Goal: Task Accomplishment & Management: Use online tool/utility

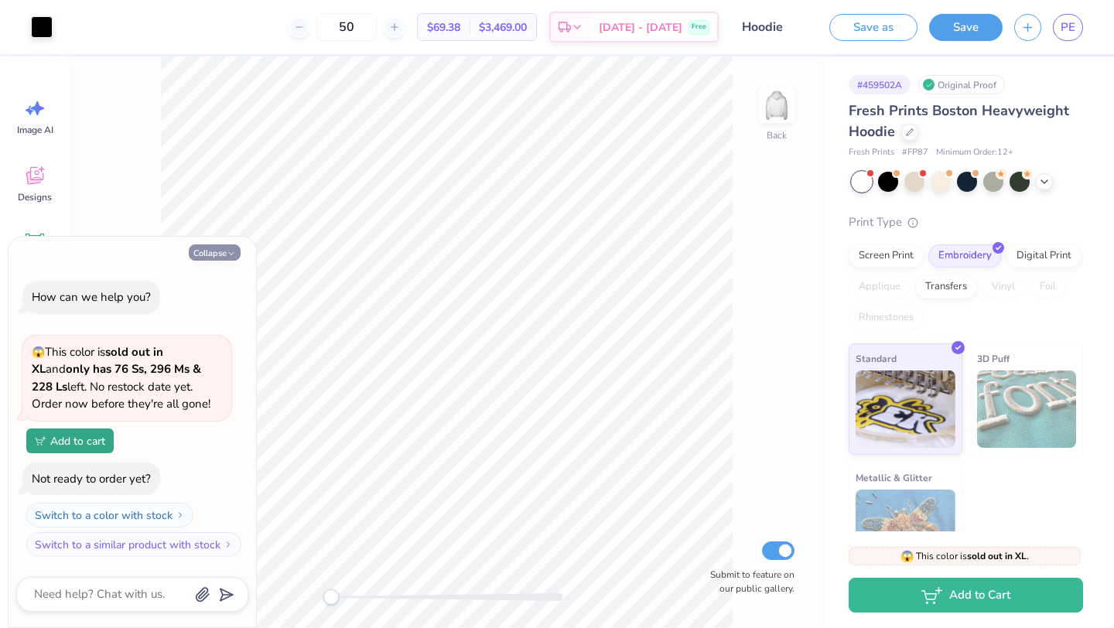
click at [212, 254] on button "Collapse" at bounding box center [215, 253] width 52 height 16
type textarea "x"
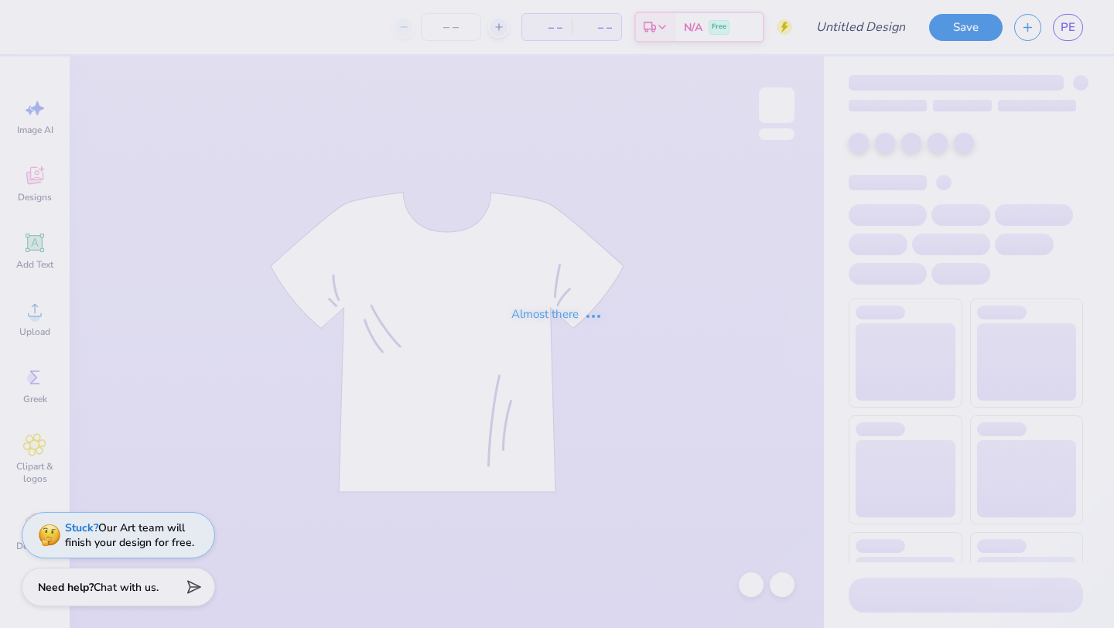
type input "Sweats"
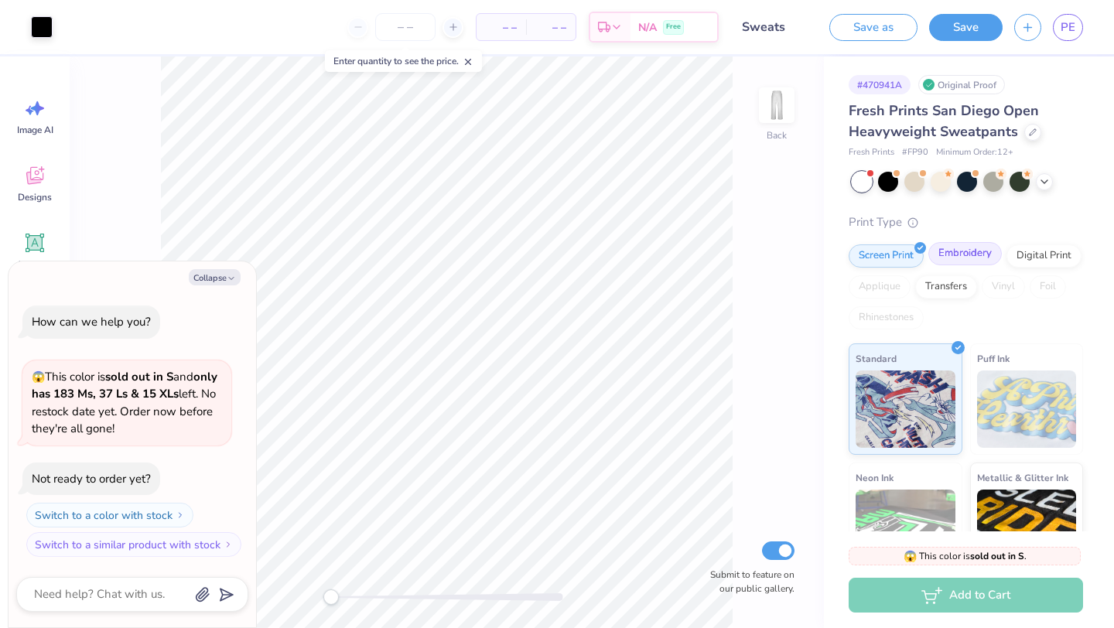
click at [971, 255] on div "Embroidery" at bounding box center [966, 253] width 74 height 23
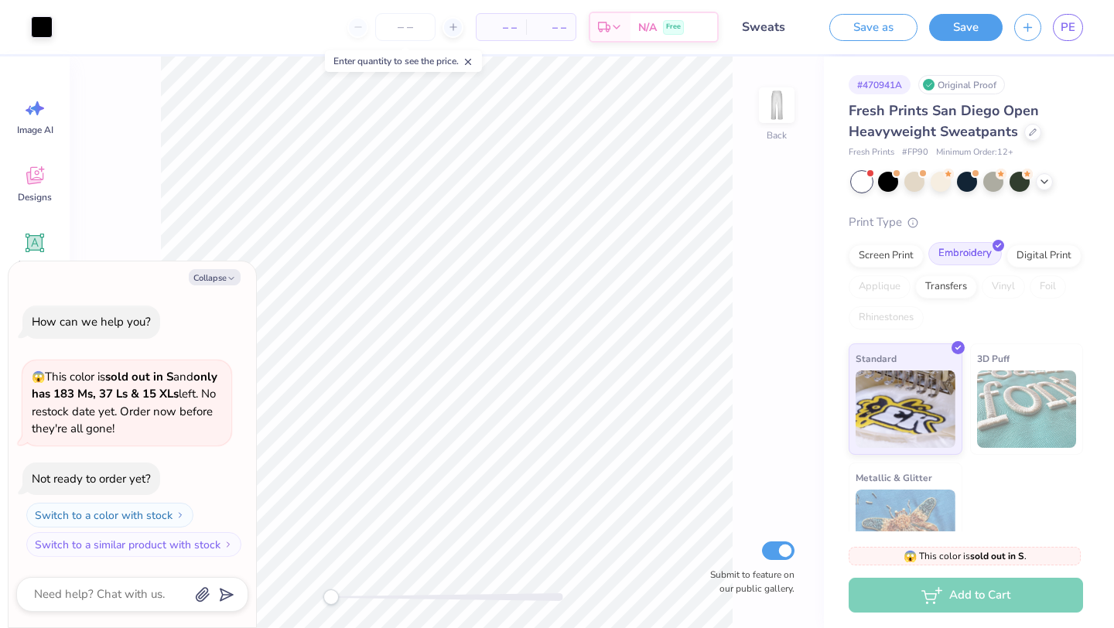
type textarea "x"
click at [425, 25] on input "number" at bounding box center [405, 27] width 60 height 28
type input "70"
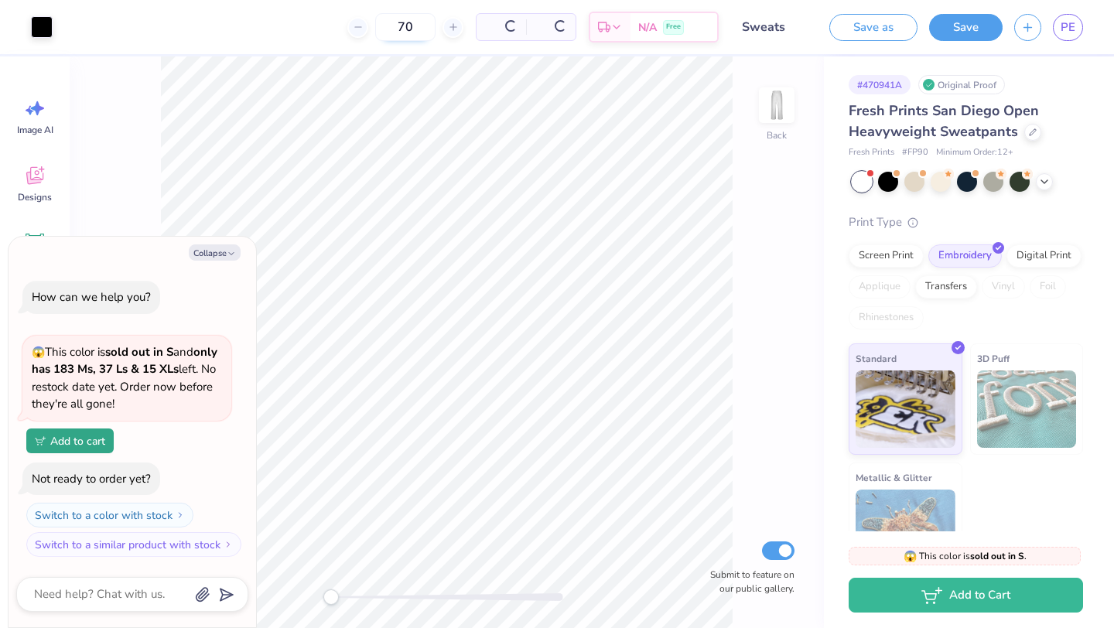
type textarea "x"
type input "7"
type textarea "x"
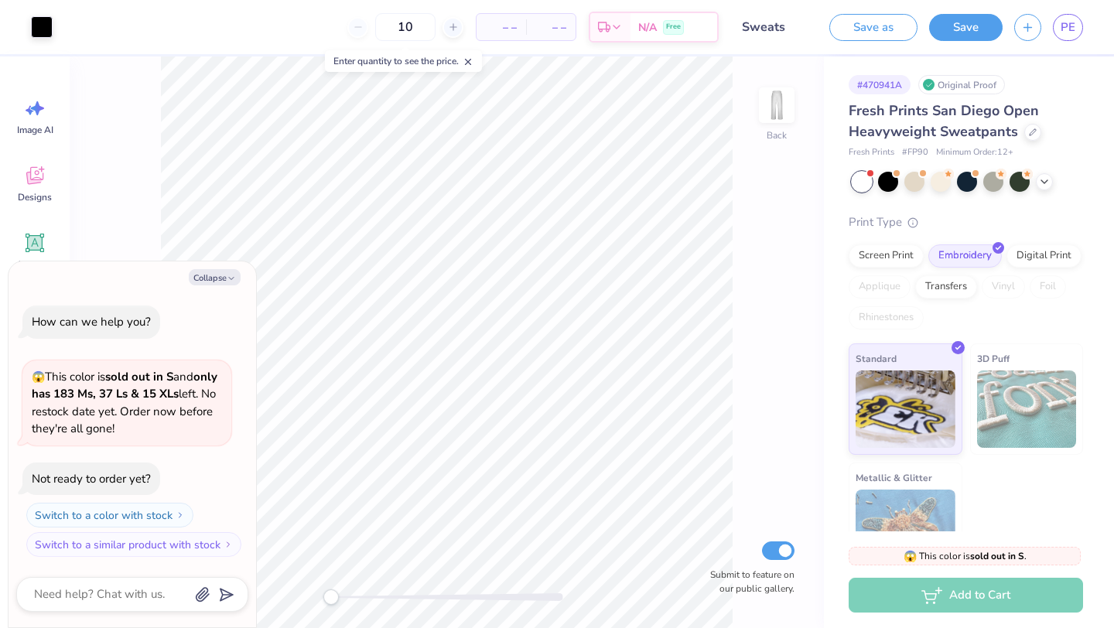
type input "100"
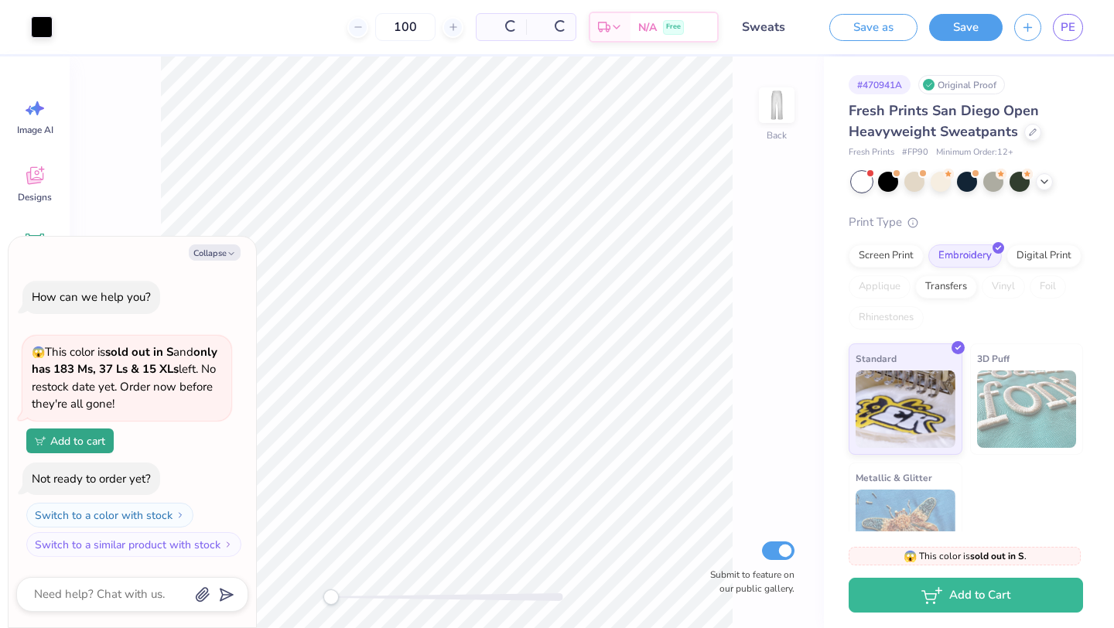
type textarea "x"
type input "1"
type textarea "x"
type input "150"
type textarea "x"
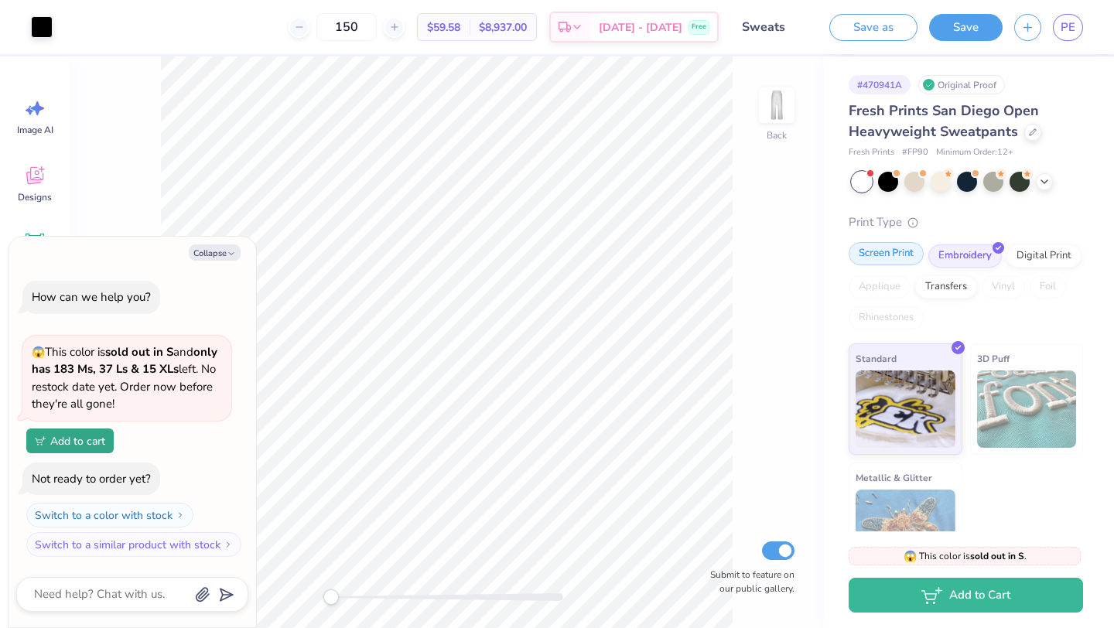
type input "150"
click at [881, 262] on div "Screen Print" at bounding box center [886, 253] width 75 height 23
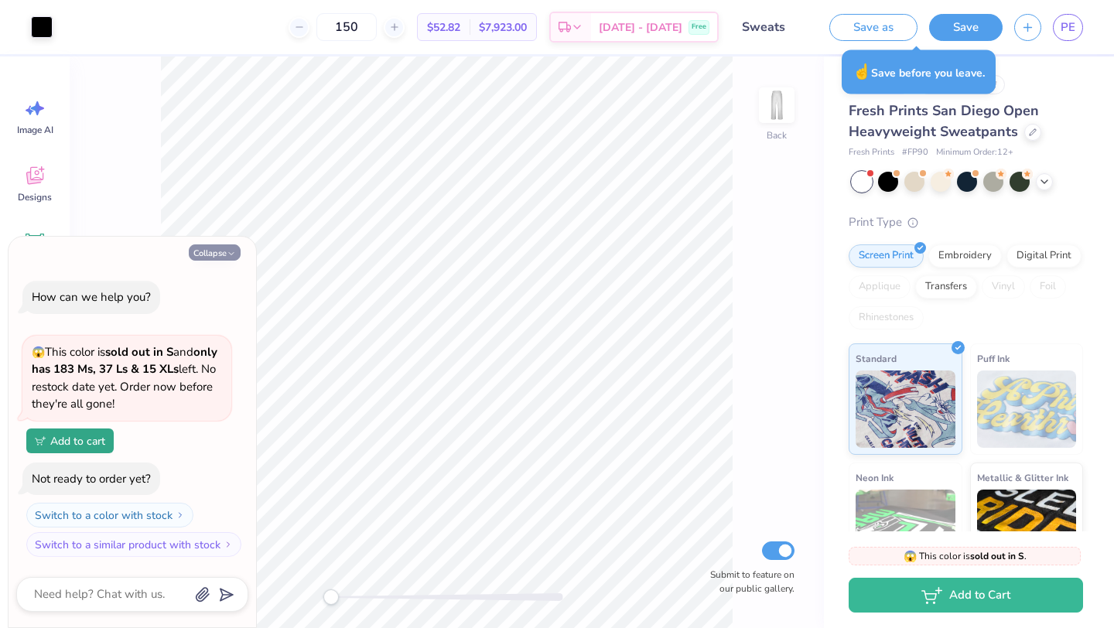
click at [213, 250] on button "Collapse" at bounding box center [215, 253] width 52 height 16
type textarea "x"
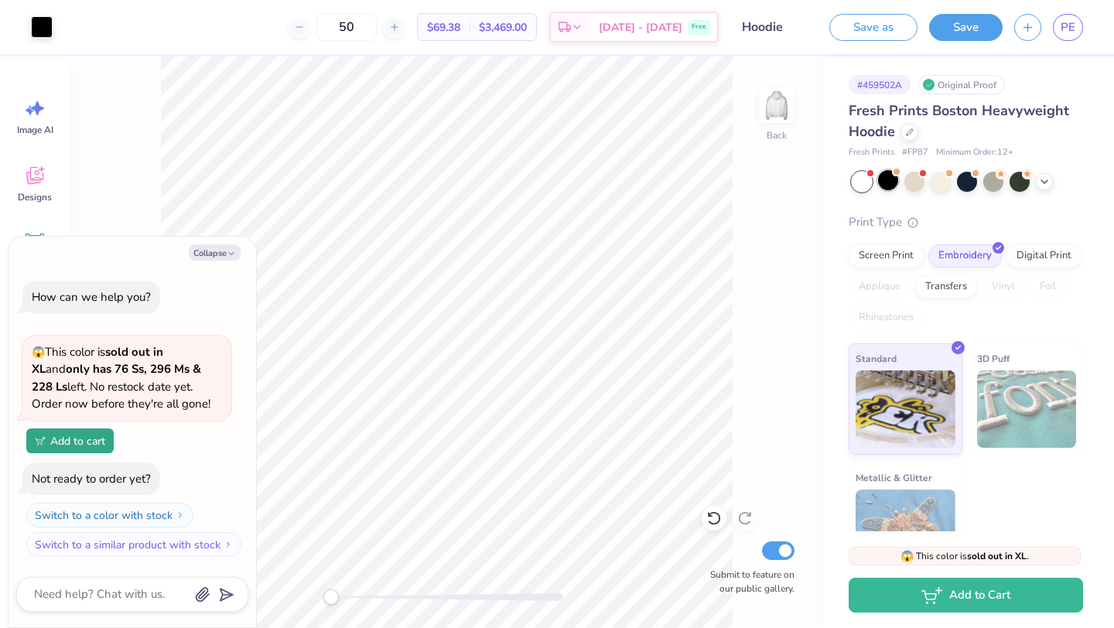
click at [890, 178] on div at bounding box center [888, 180] width 20 height 20
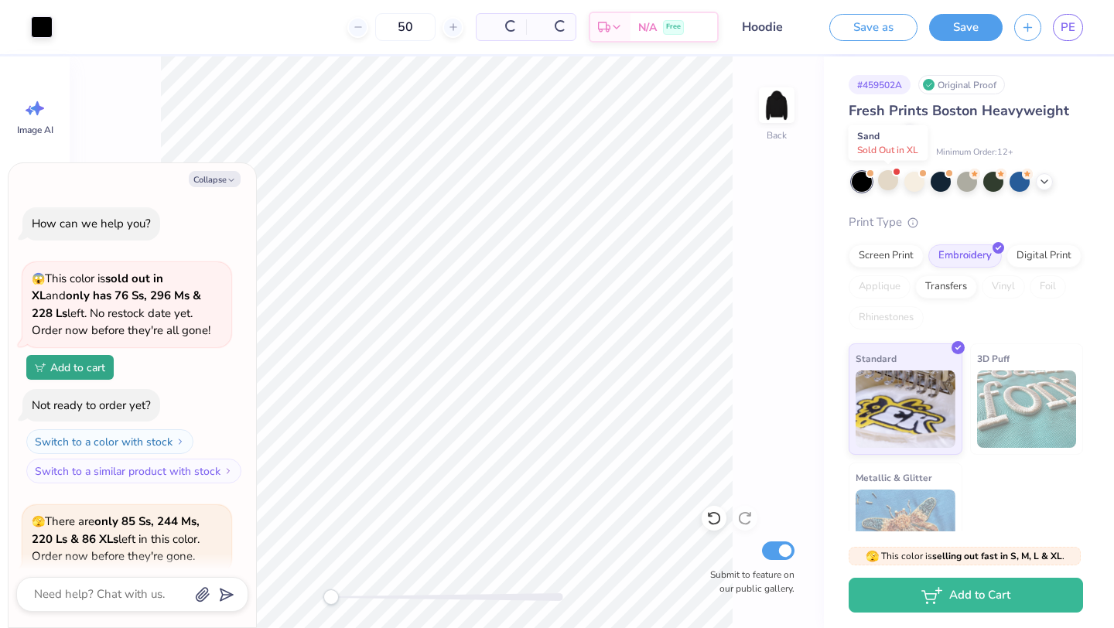
scroll to position [152, 0]
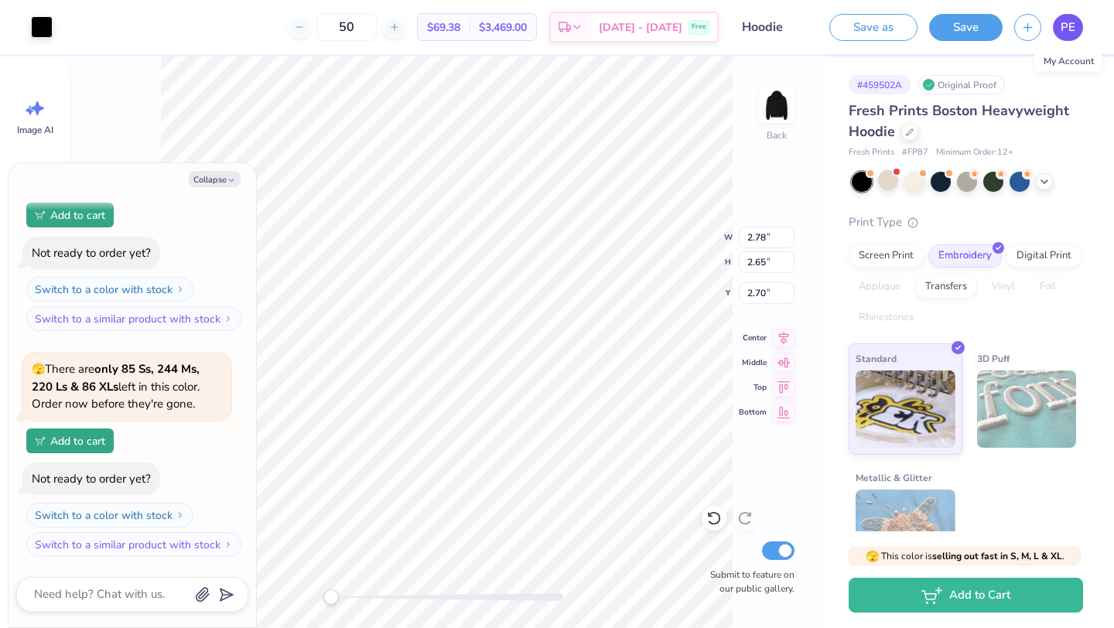
click at [1077, 22] on link "PE" at bounding box center [1068, 27] width 30 height 27
click at [1063, 14] on link "PE" at bounding box center [1068, 27] width 30 height 27
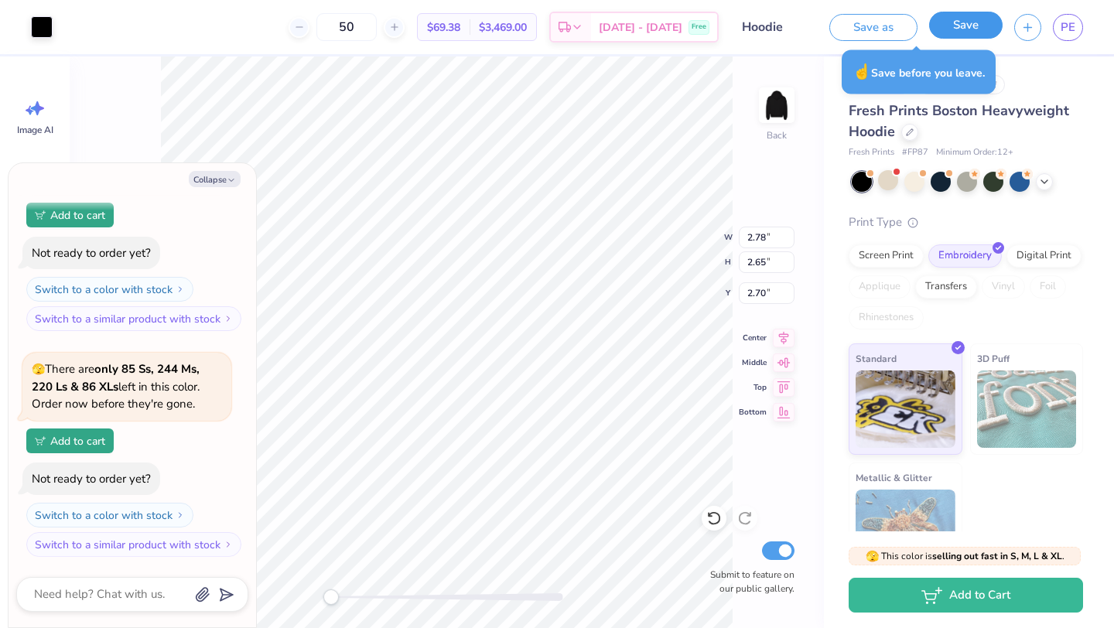
click at [959, 28] on button "Save" at bounding box center [967, 25] width 74 height 27
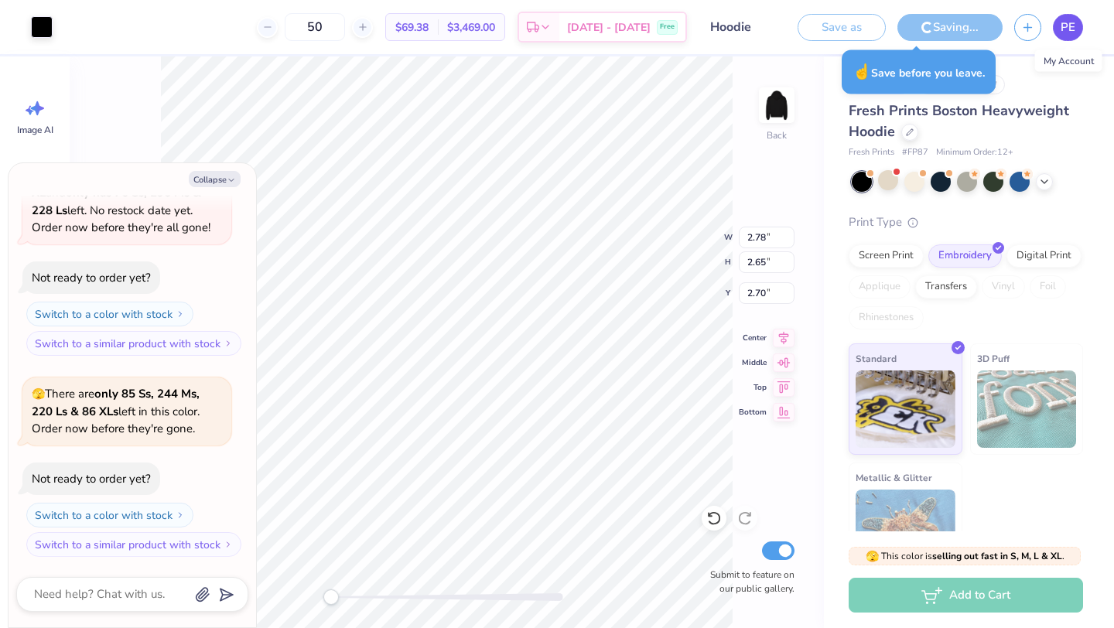
click at [1064, 22] on span "PE" at bounding box center [1068, 28] width 15 height 18
type textarea "x"
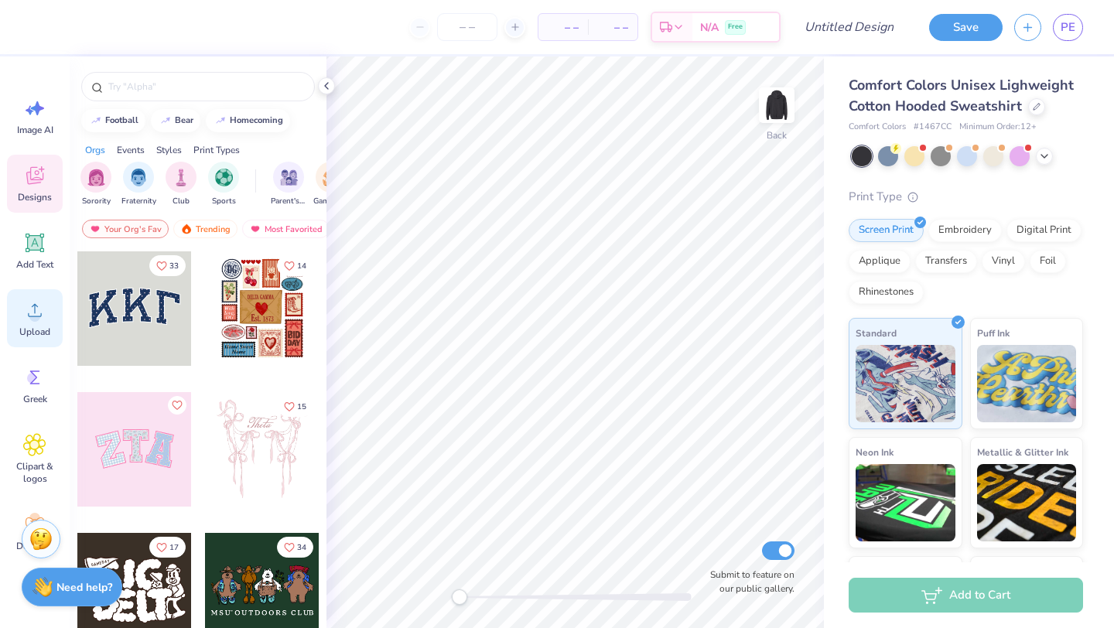
click at [25, 306] on icon at bounding box center [34, 310] width 23 height 23
click at [37, 336] on span "Upload" at bounding box center [34, 332] width 31 height 12
click at [38, 327] on span "Upload" at bounding box center [34, 332] width 31 height 12
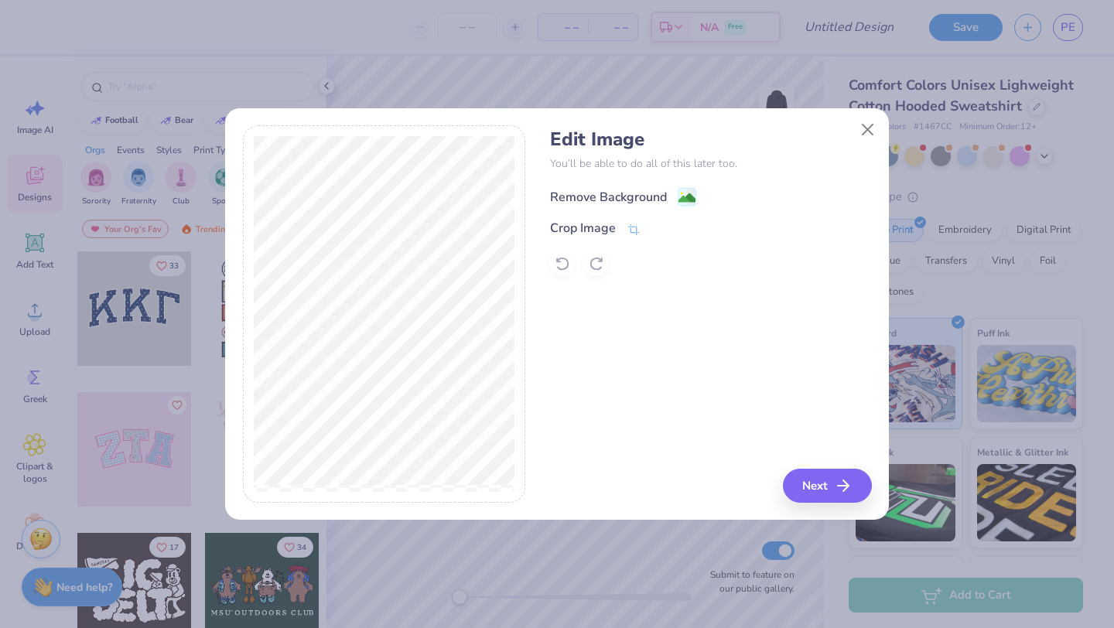
click at [670, 196] on div "Remove Background" at bounding box center [623, 196] width 146 height 19
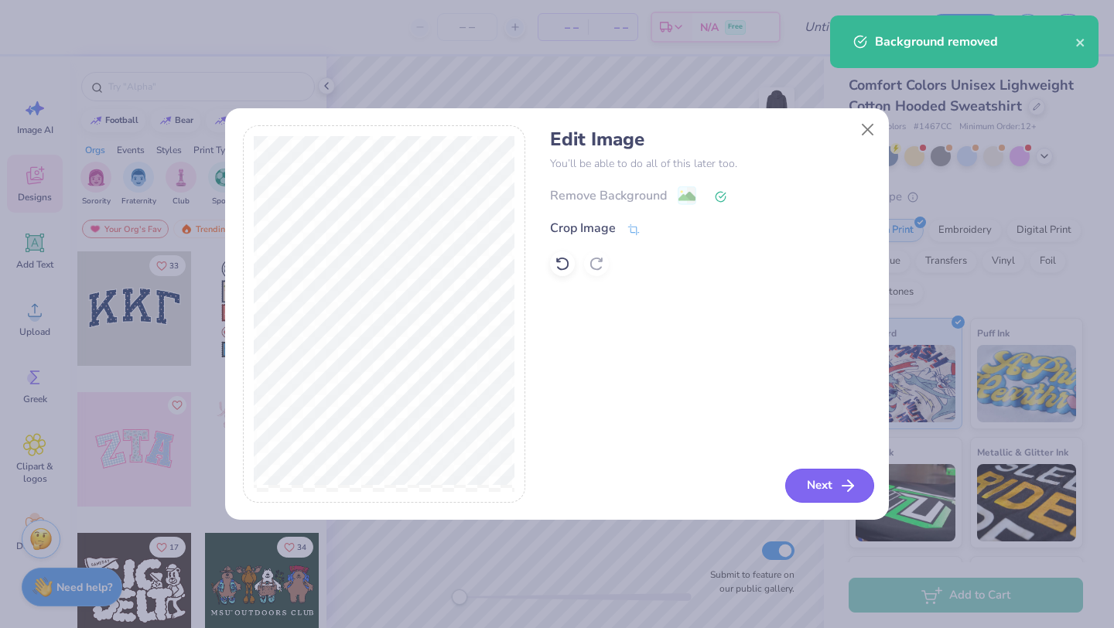
click at [827, 474] on button "Next" at bounding box center [830, 486] width 89 height 34
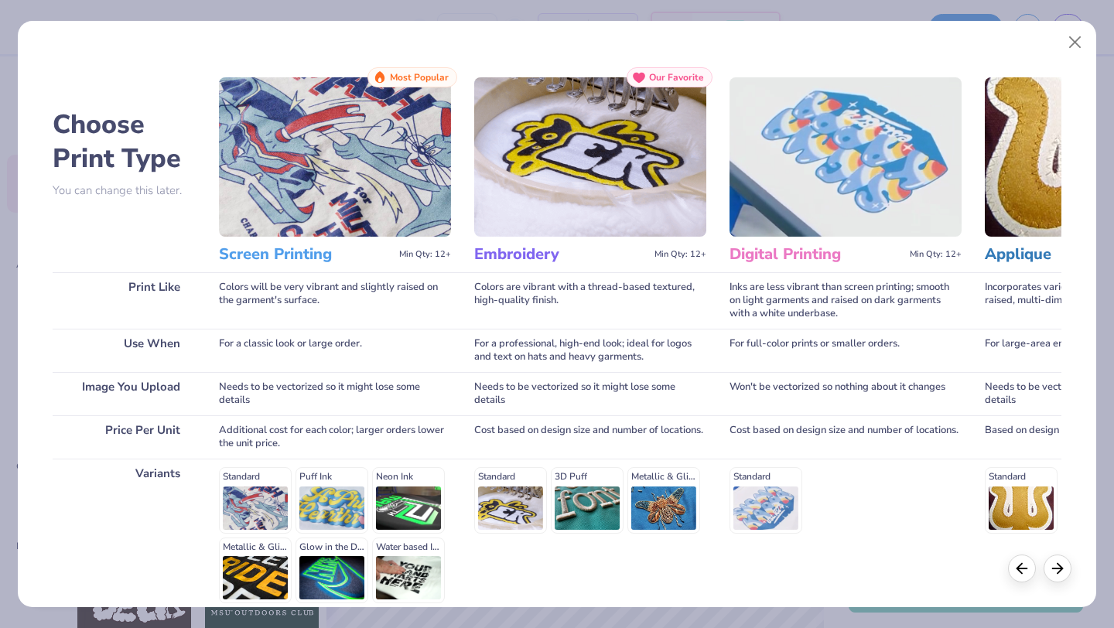
scroll to position [143, 0]
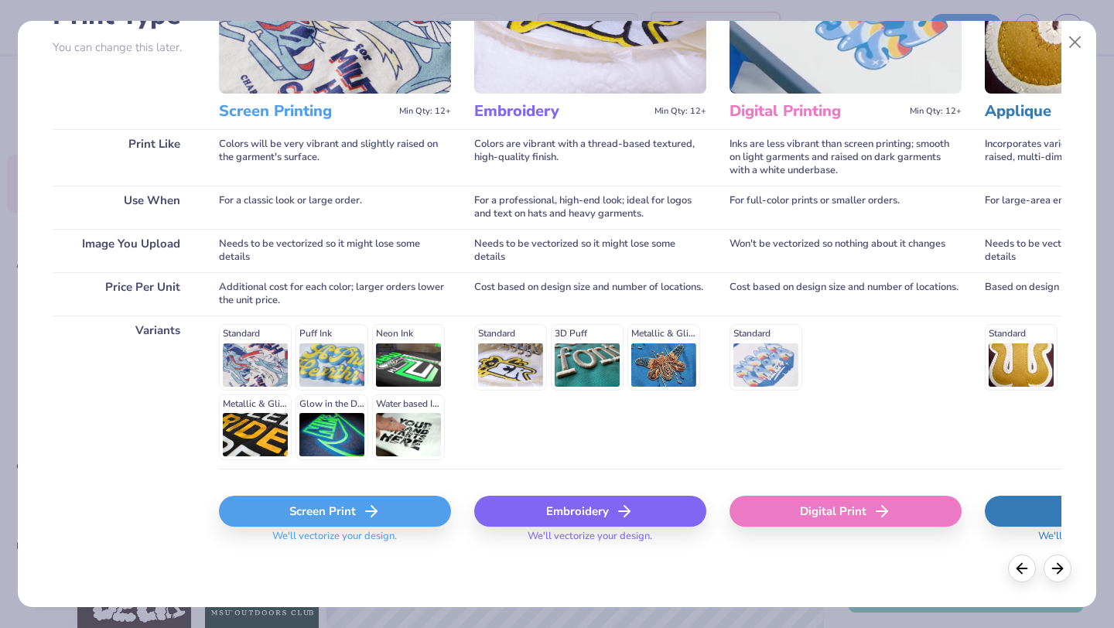
click at [621, 505] on icon at bounding box center [624, 511] width 19 height 19
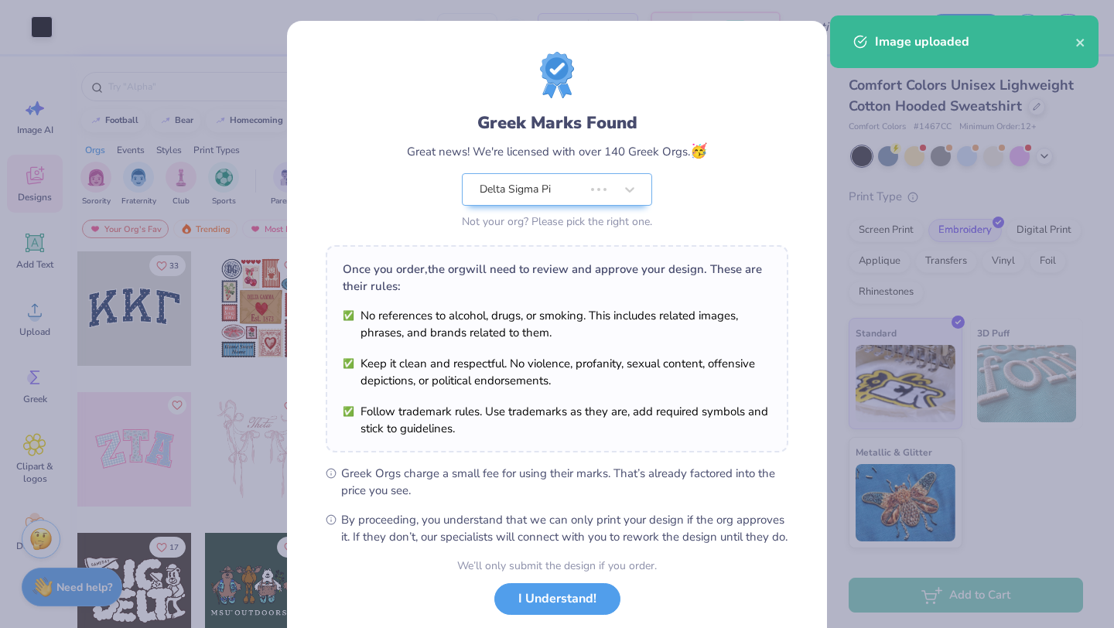
click at [46, 28] on div "Greek Marks Found Great news! We're licensed with over 140 Greek Orgs. 🥳 Delta …" at bounding box center [557, 314] width 1114 height 628
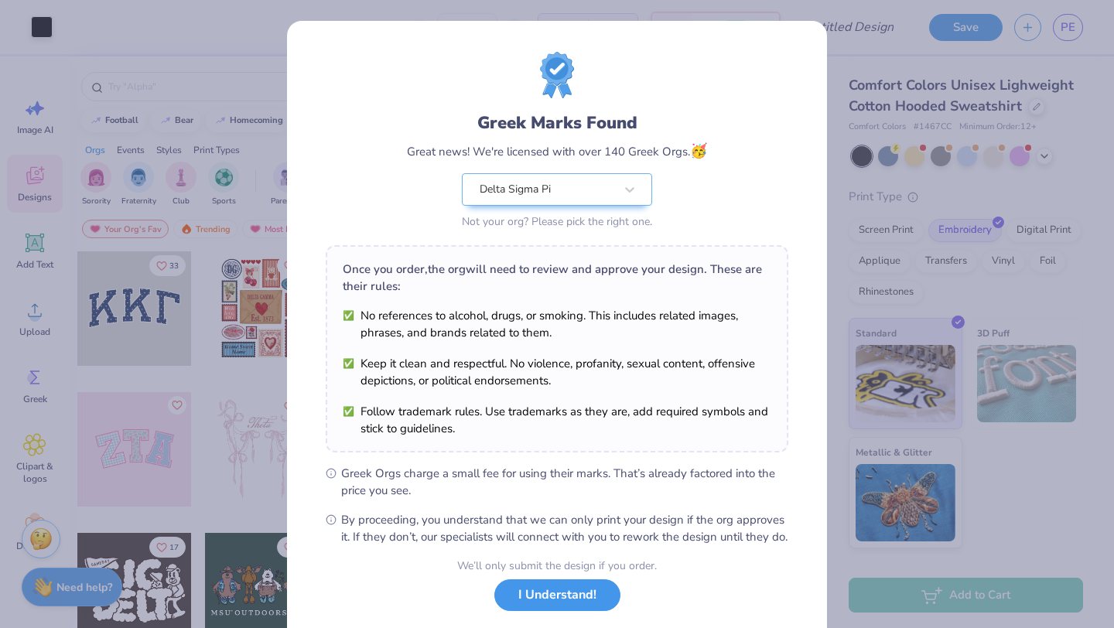
click at [536, 608] on button "I Understand!" at bounding box center [558, 596] width 126 height 32
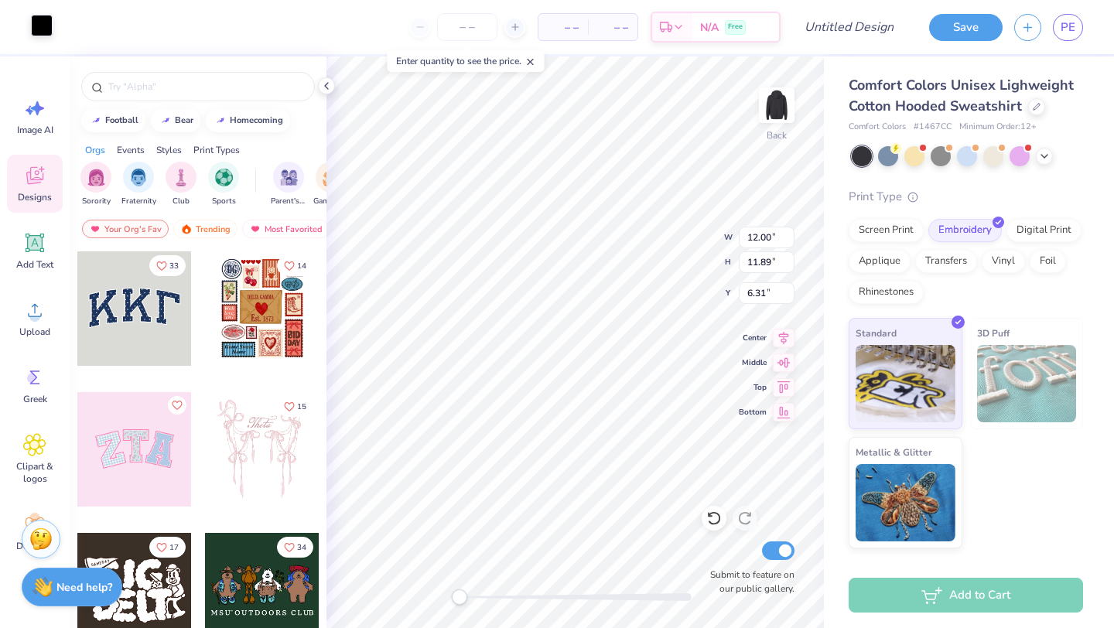
click at [41, 27] on div at bounding box center [42, 26] width 22 height 22
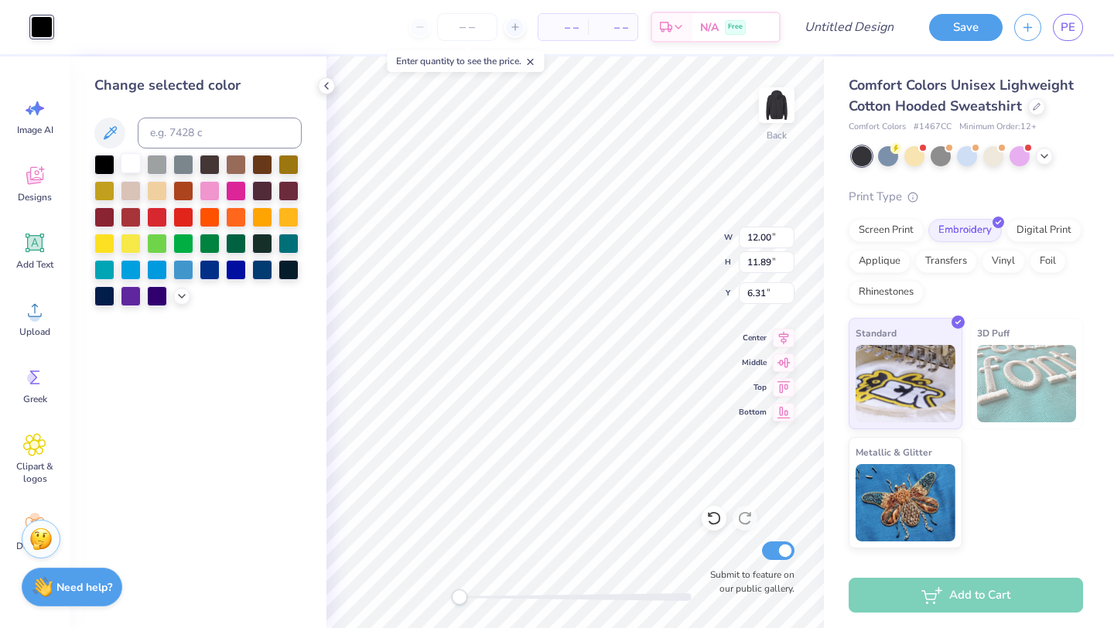
click at [133, 163] on div at bounding box center [131, 163] width 20 height 20
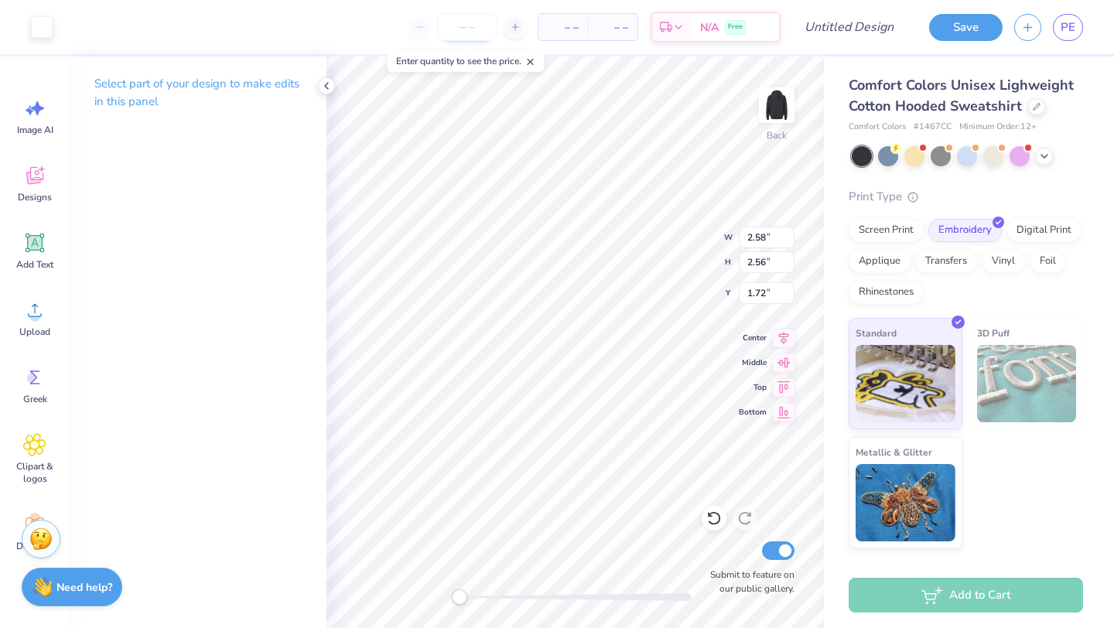
click at [482, 20] on input "number" at bounding box center [467, 27] width 60 height 28
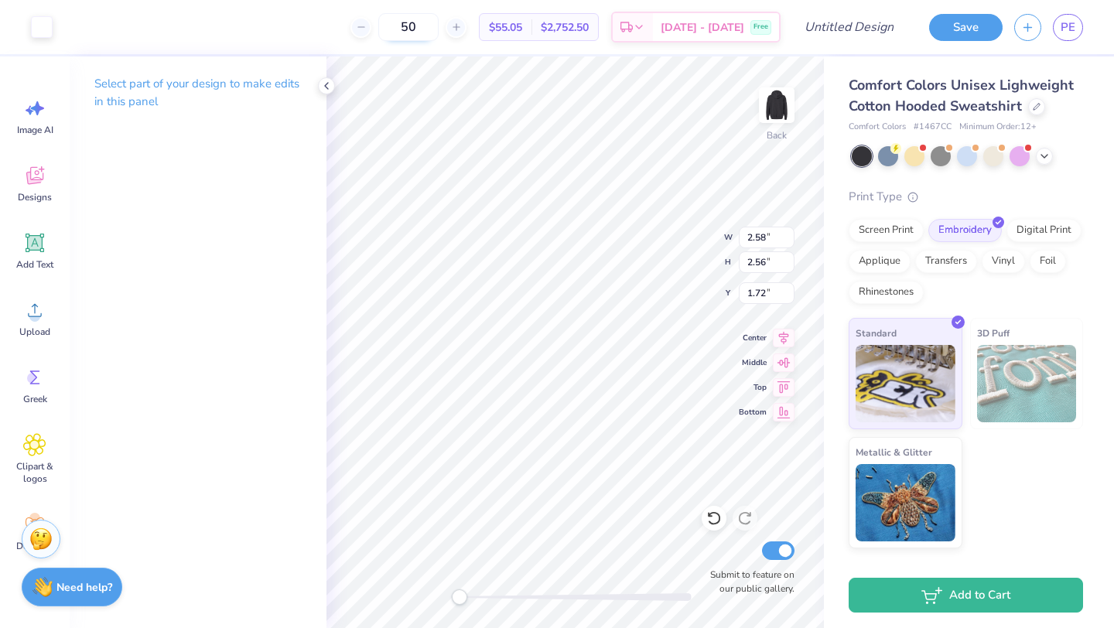
type input "5"
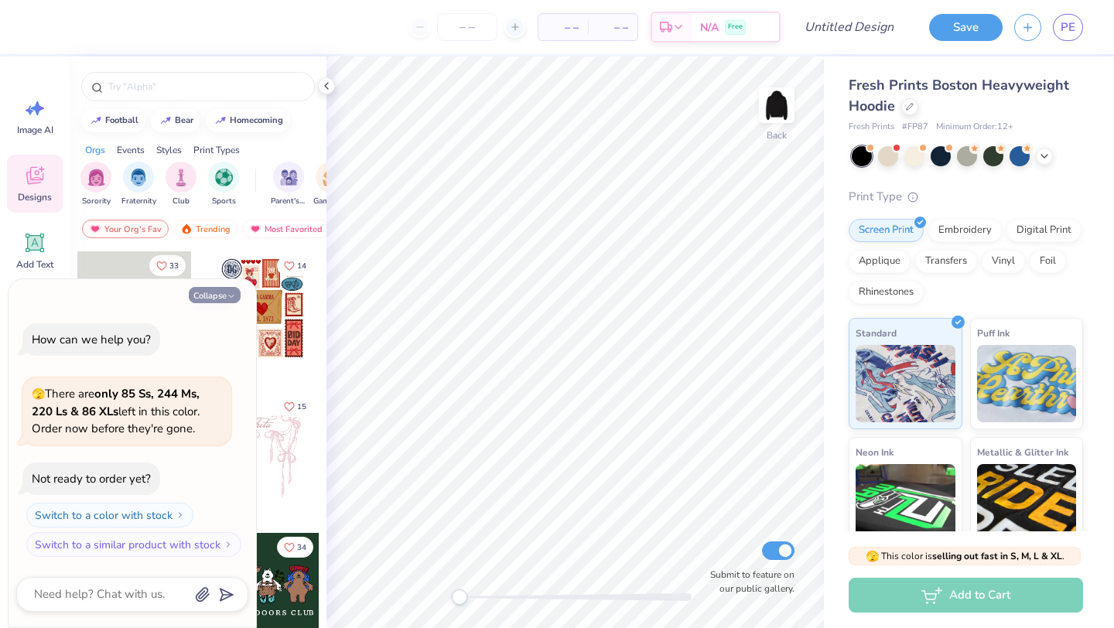
click at [218, 293] on button "Collapse" at bounding box center [215, 295] width 52 height 16
type textarea "x"
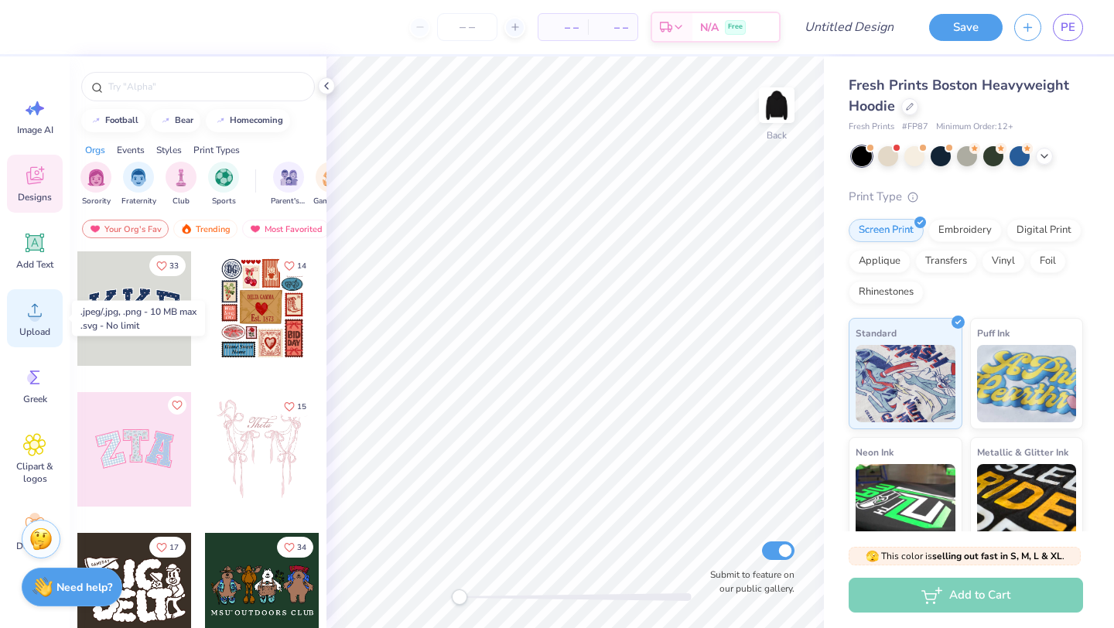
click at [44, 322] on div "Upload" at bounding box center [35, 318] width 56 height 58
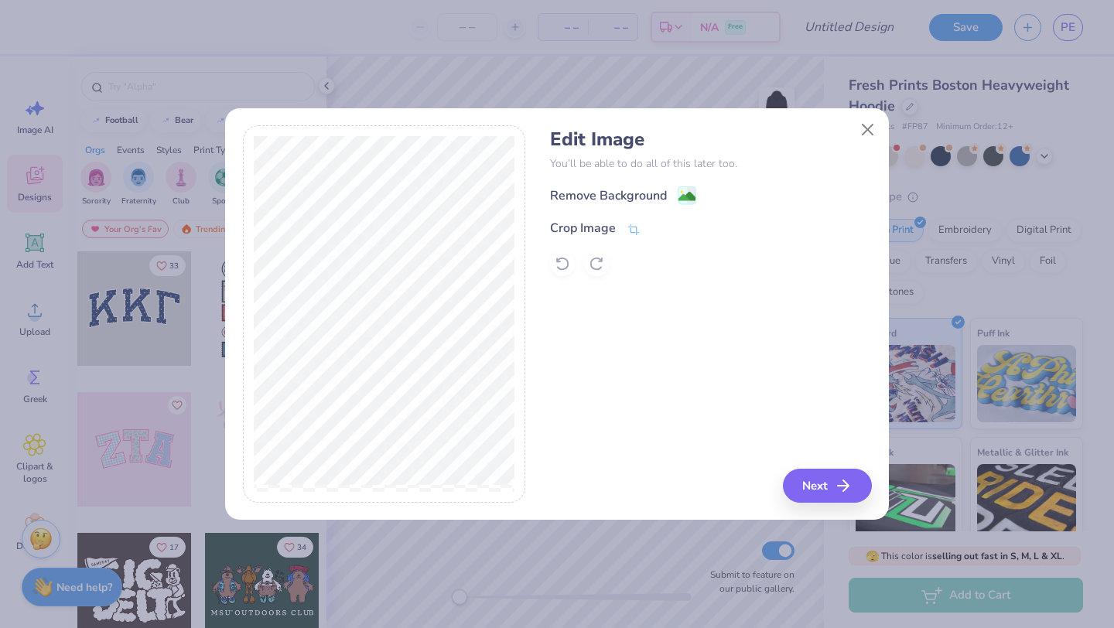
click at [665, 209] on div "Remove Background Crop Image" at bounding box center [710, 231] width 321 height 91
click at [665, 198] on div "Remove Background" at bounding box center [608, 197] width 117 height 19
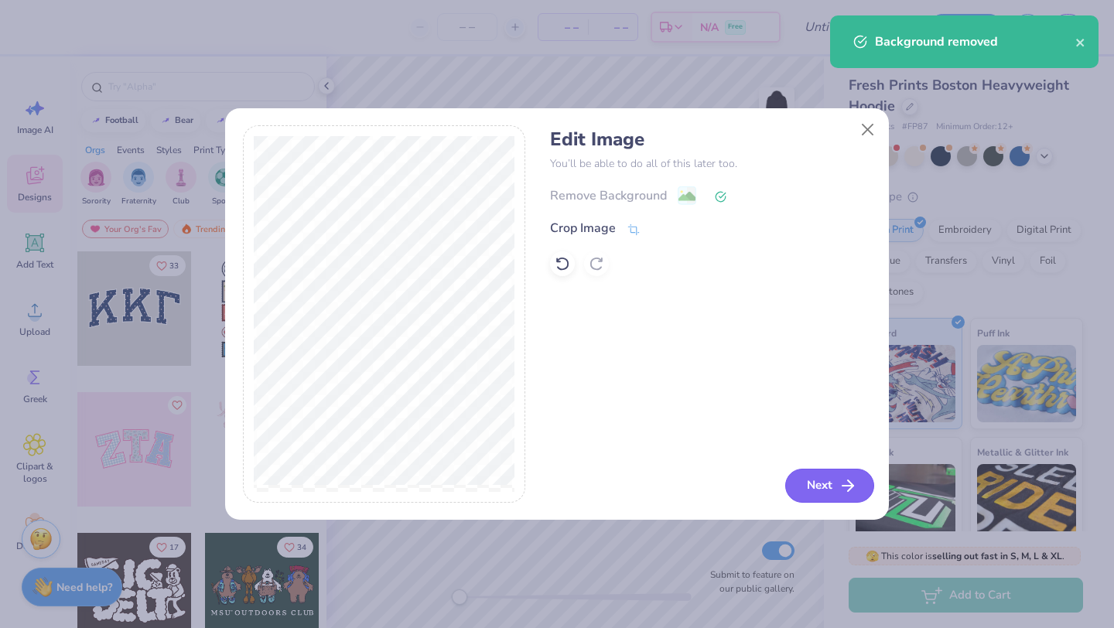
click at [821, 484] on button "Next" at bounding box center [830, 486] width 89 height 34
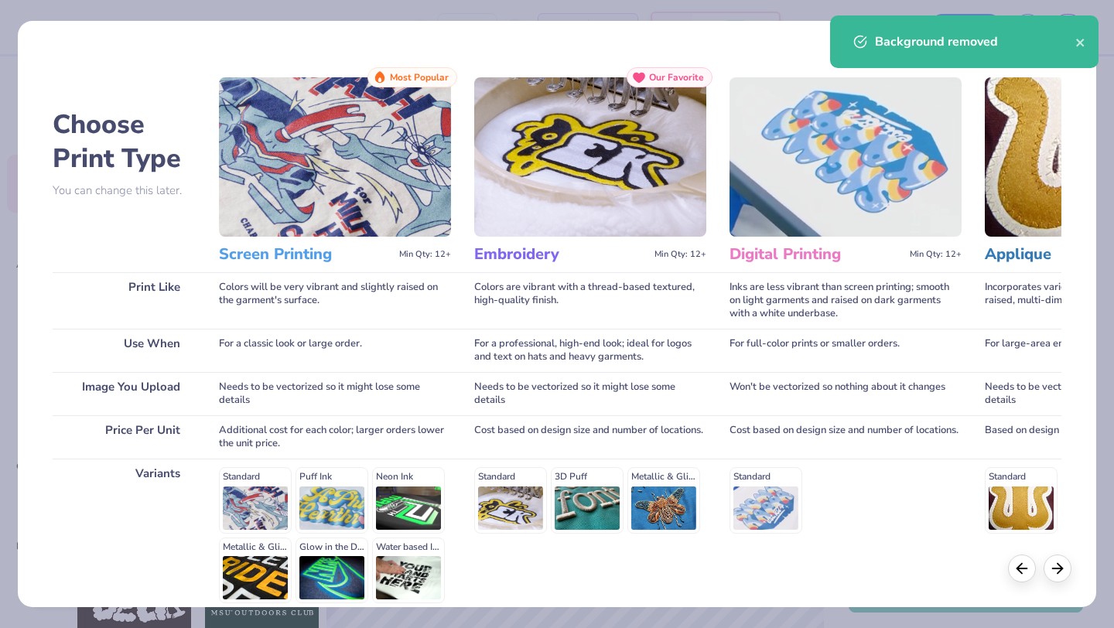
scroll to position [143, 0]
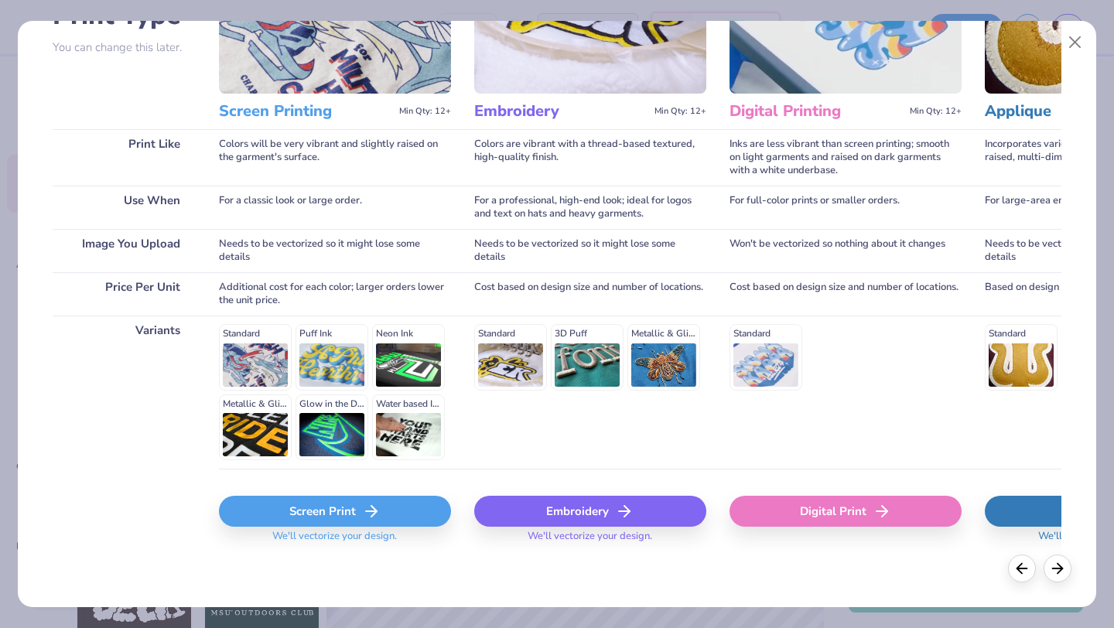
click at [615, 512] on icon at bounding box center [624, 511] width 19 height 19
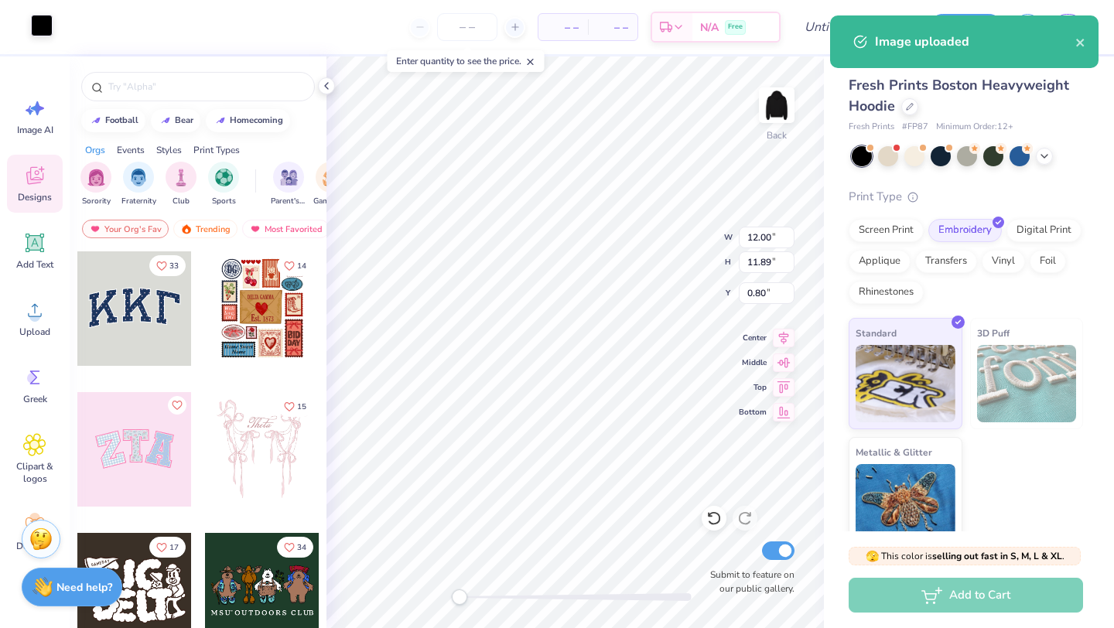
click at [49, 33] on div at bounding box center [42, 26] width 22 height 22
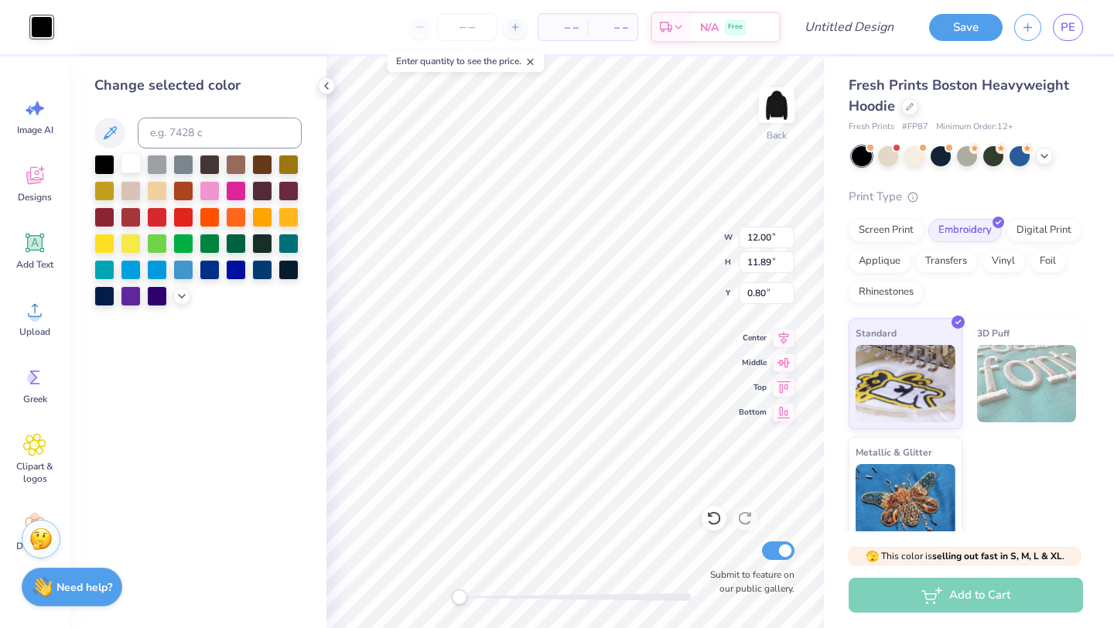
click at [128, 169] on div at bounding box center [131, 163] width 20 height 20
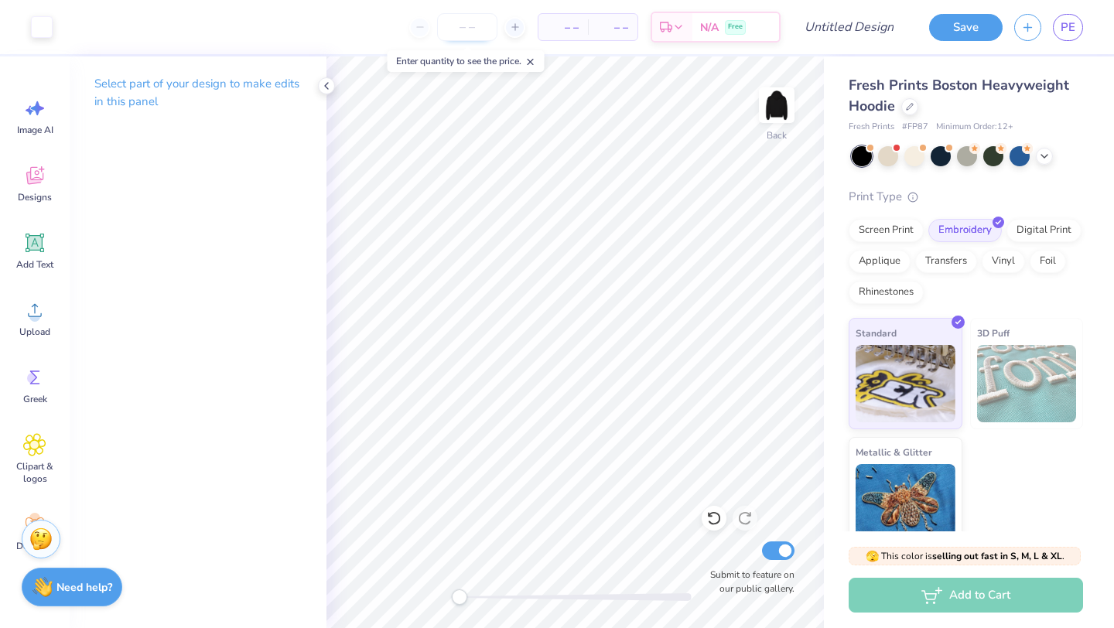
click at [448, 24] on input "number" at bounding box center [467, 27] width 60 height 28
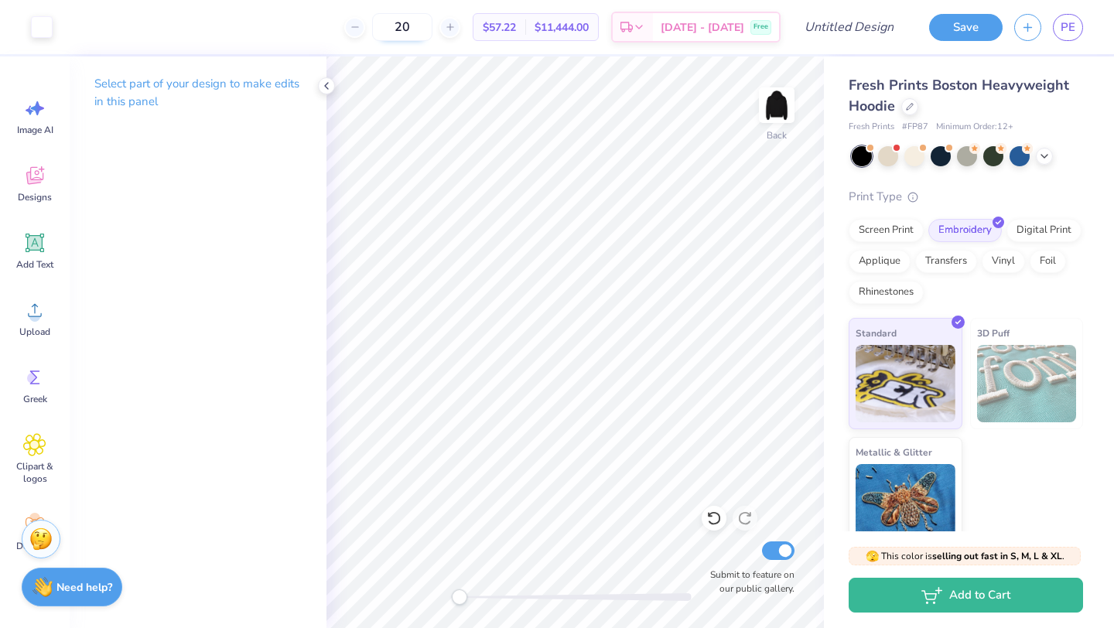
type input "2"
type input "50"
click at [328, 80] on icon at bounding box center [326, 86] width 12 height 12
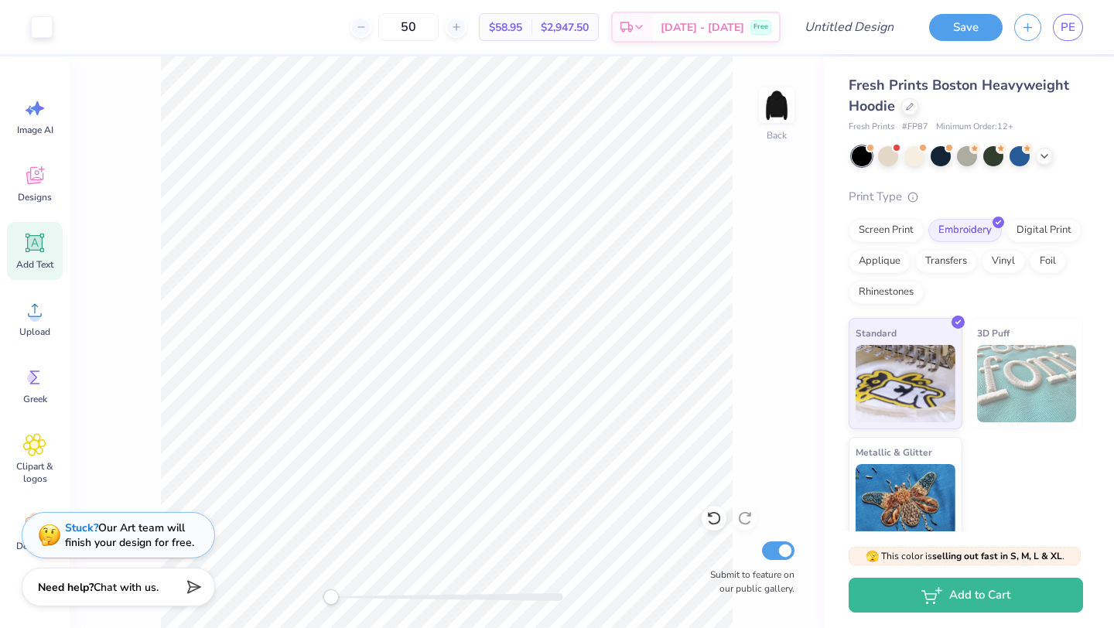
click at [22, 243] on div "Add Text" at bounding box center [35, 251] width 56 height 58
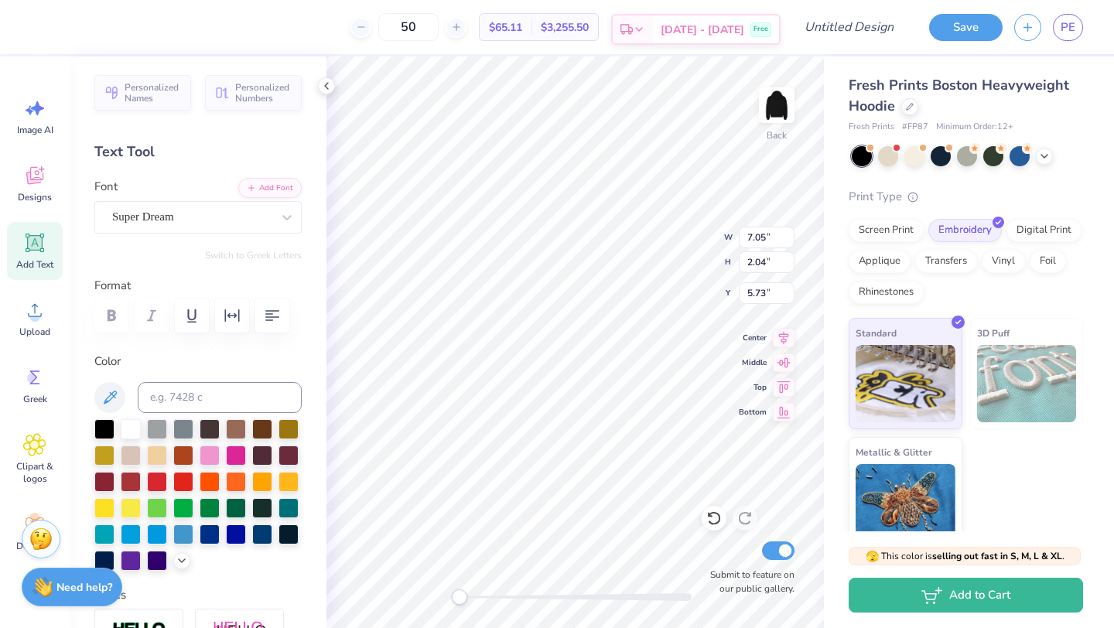
type textarea "7"
type textarea "07"
click at [280, 224] on icon at bounding box center [286, 217] width 15 height 15
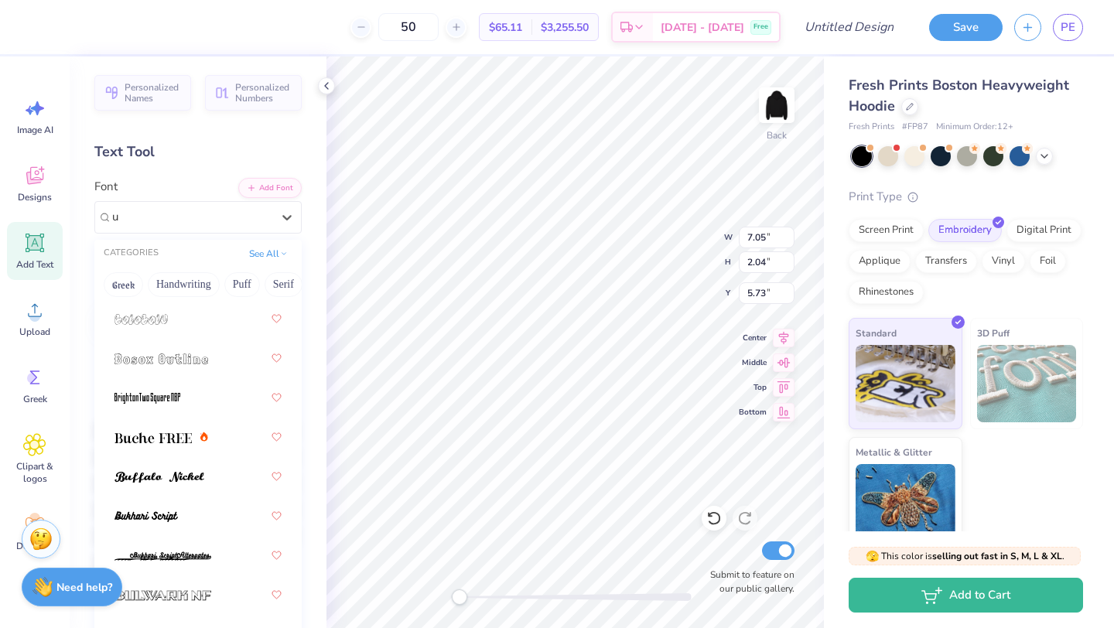
scroll to position [0, 0]
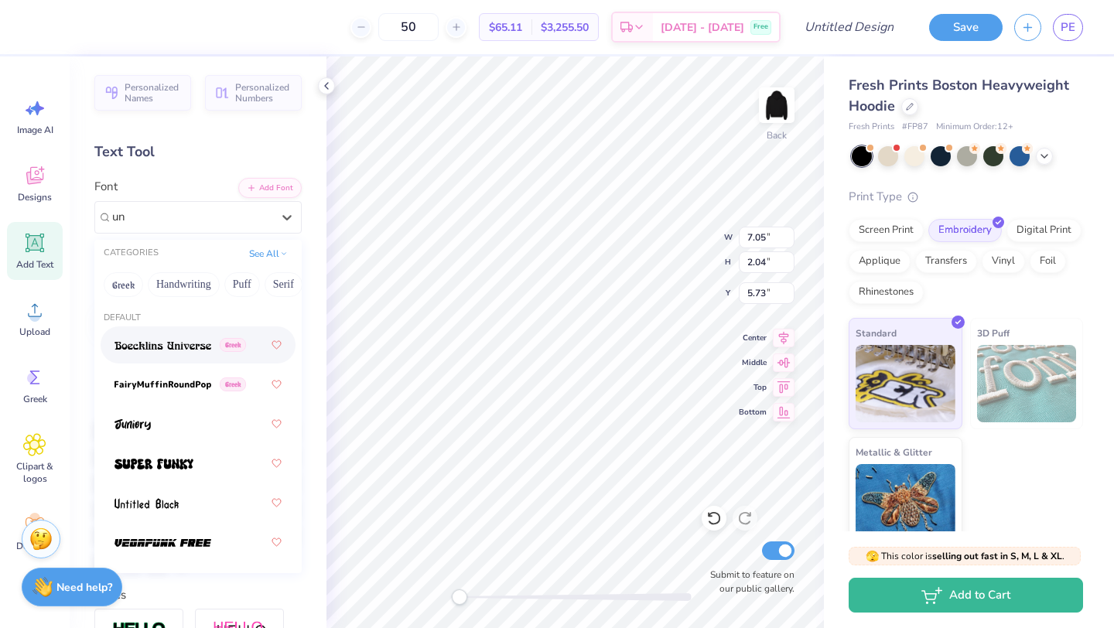
type input "u"
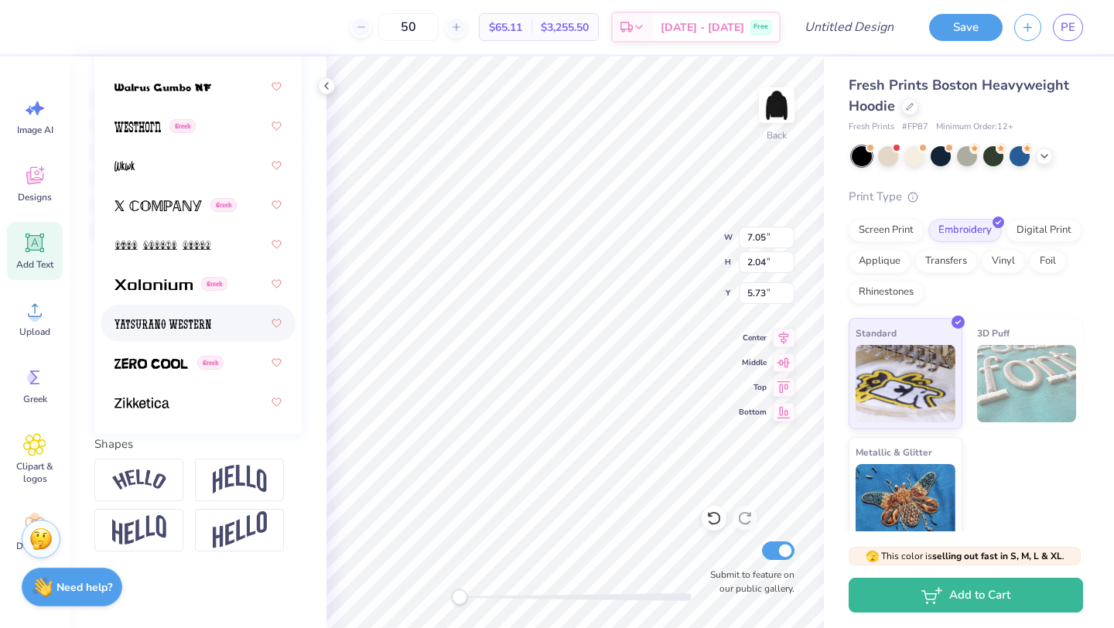
scroll to position [11843, 0]
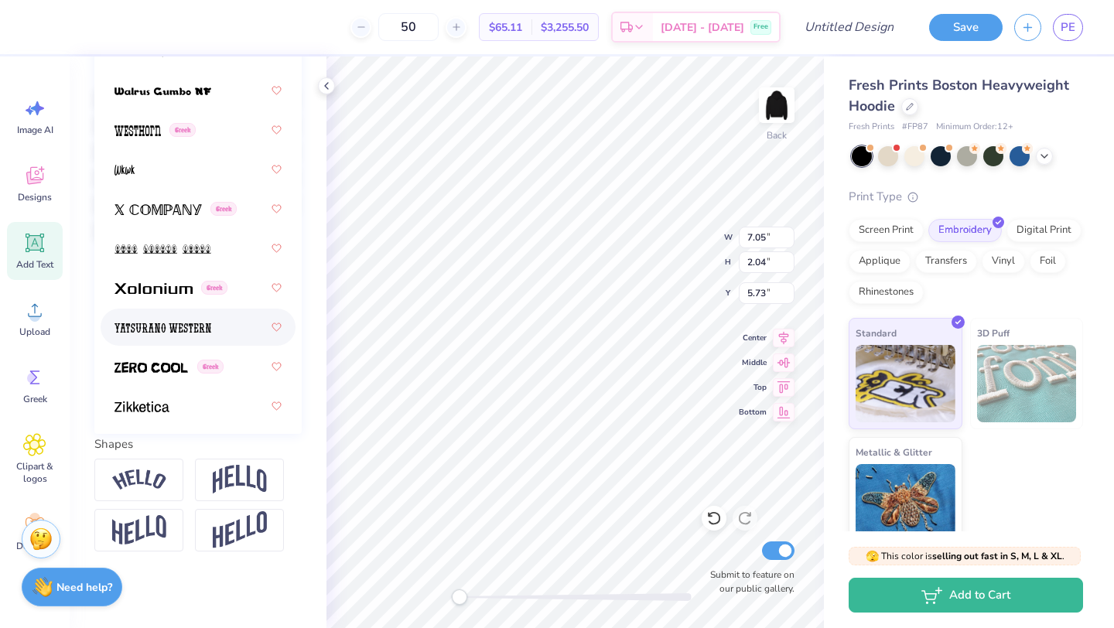
click at [178, 328] on img at bounding box center [163, 328] width 97 height 11
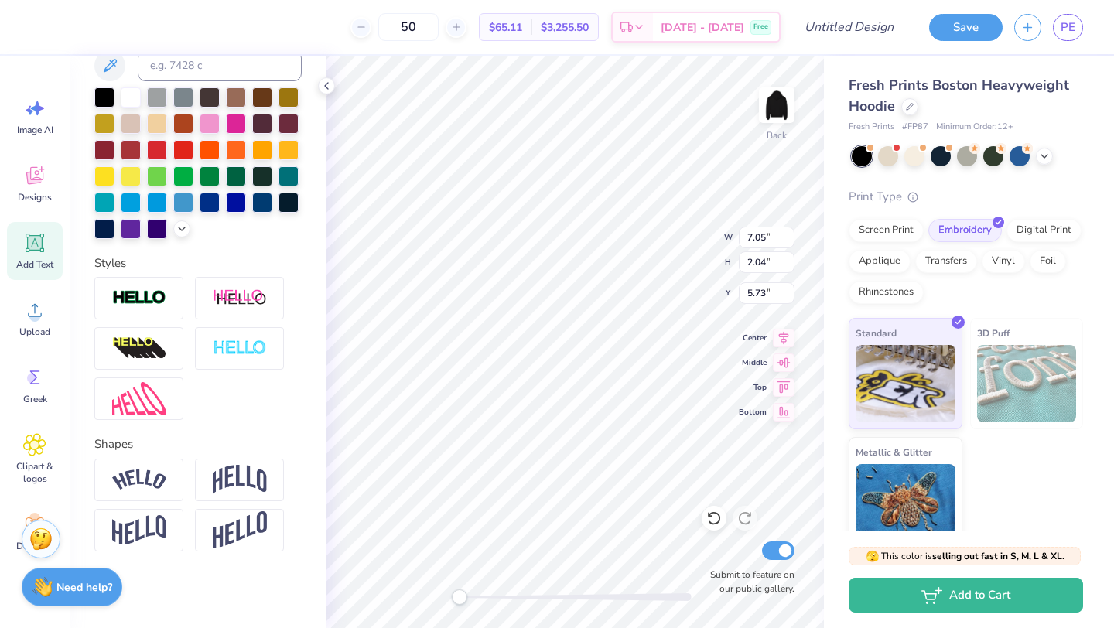
type textarea "0"
type textarea "07"
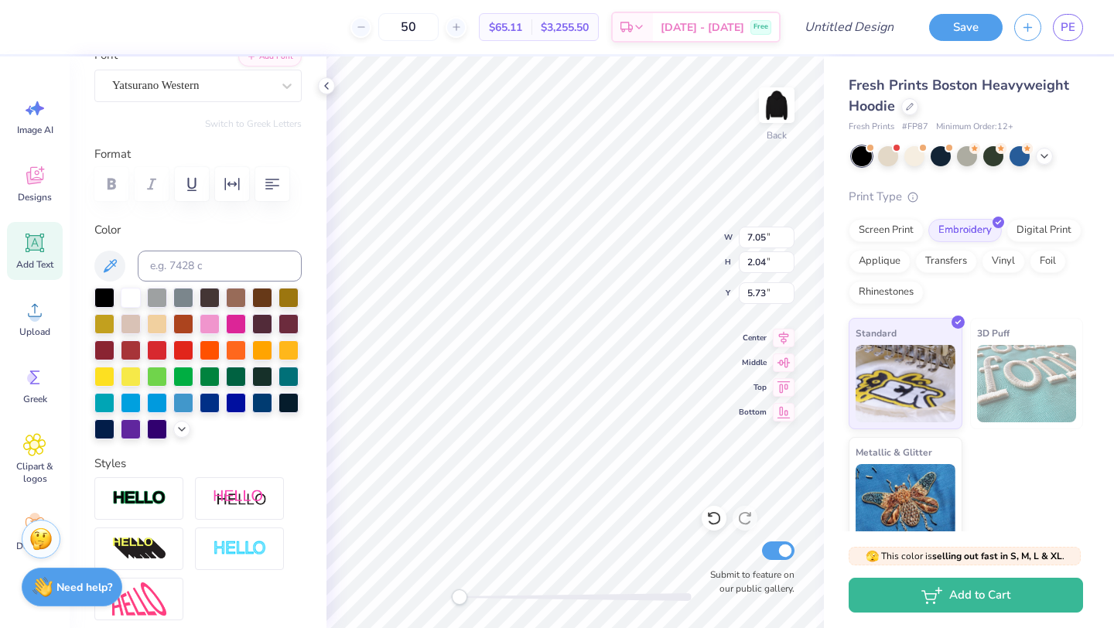
scroll to position [128, 0]
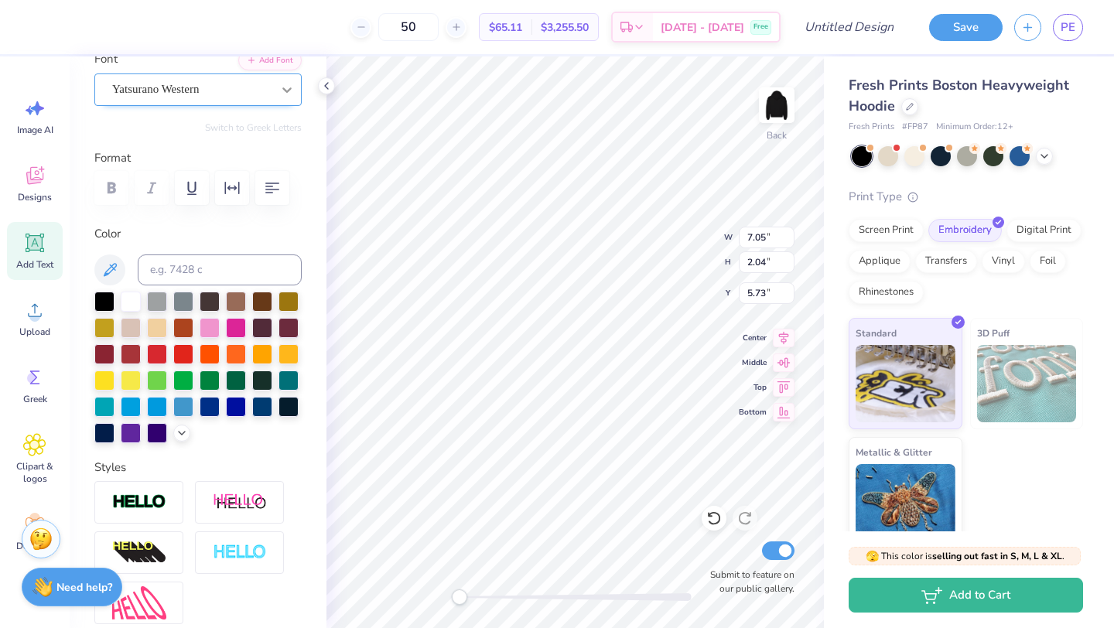
click at [286, 82] on icon at bounding box center [286, 89] width 15 height 15
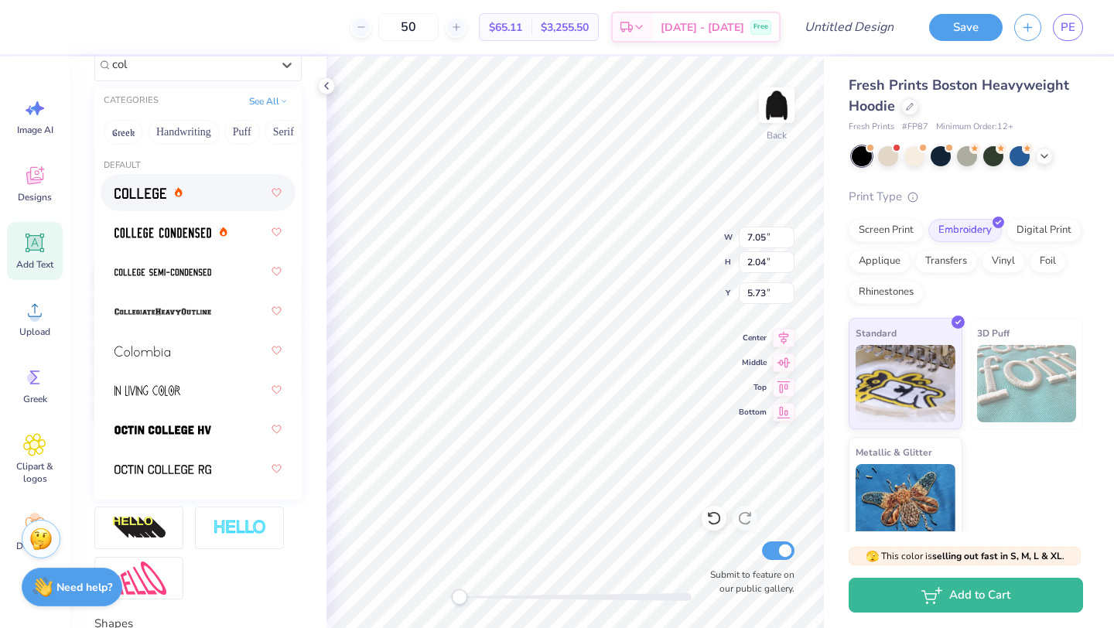
scroll to position [0, 0]
click at [181, 305] on span at bounding box center [163, 311] width 97 height 16
type input "col"
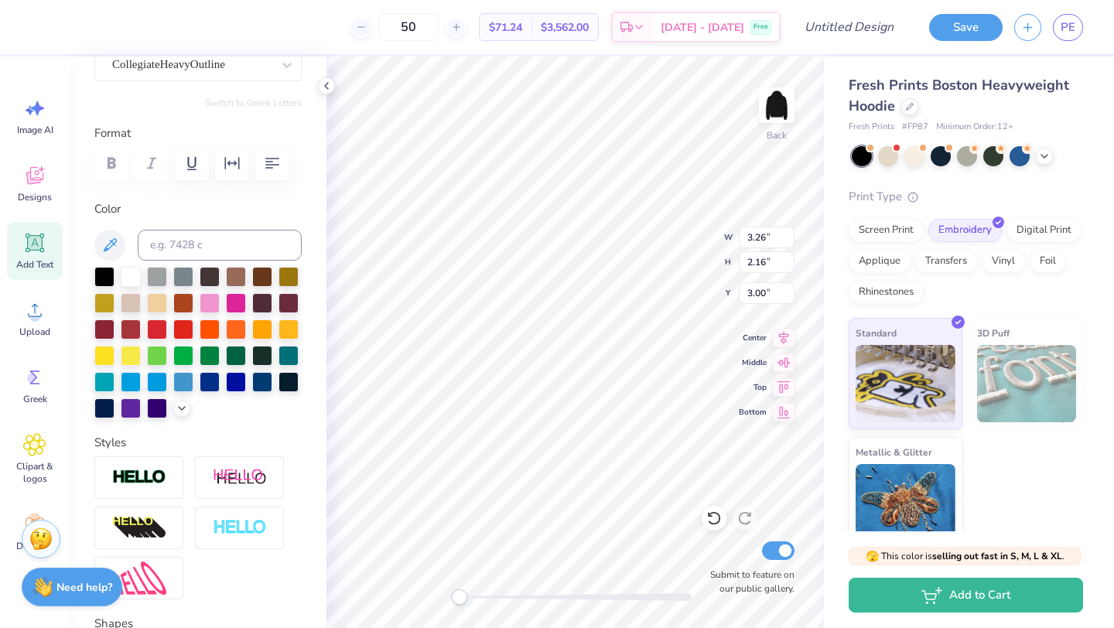
type input "2.53"
type input "2.51"
type input "3.26"
type input "2.16"
click at [885, 25] on input "Design Title" at bounding box center [868, 27] width 76 height 31
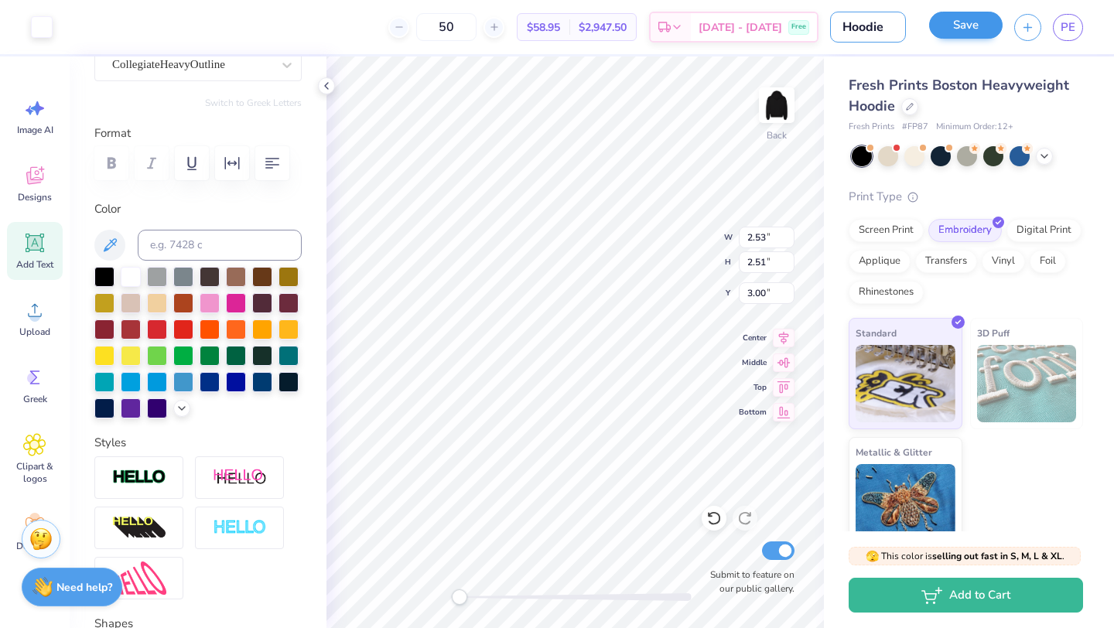
type input "Hoodie"
click at [957, 26] on button "Save" at bounding box center [967, 25] width 74 height 27
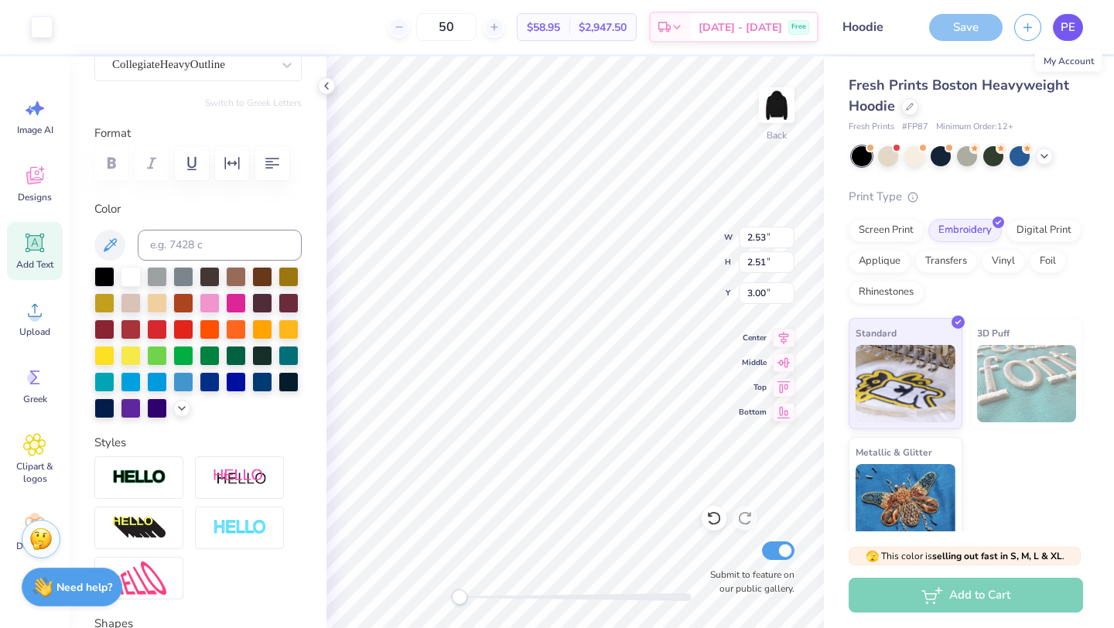
click at [1074, 24] on span "PE" at bounding box center [1068, 28] width 15 height 18
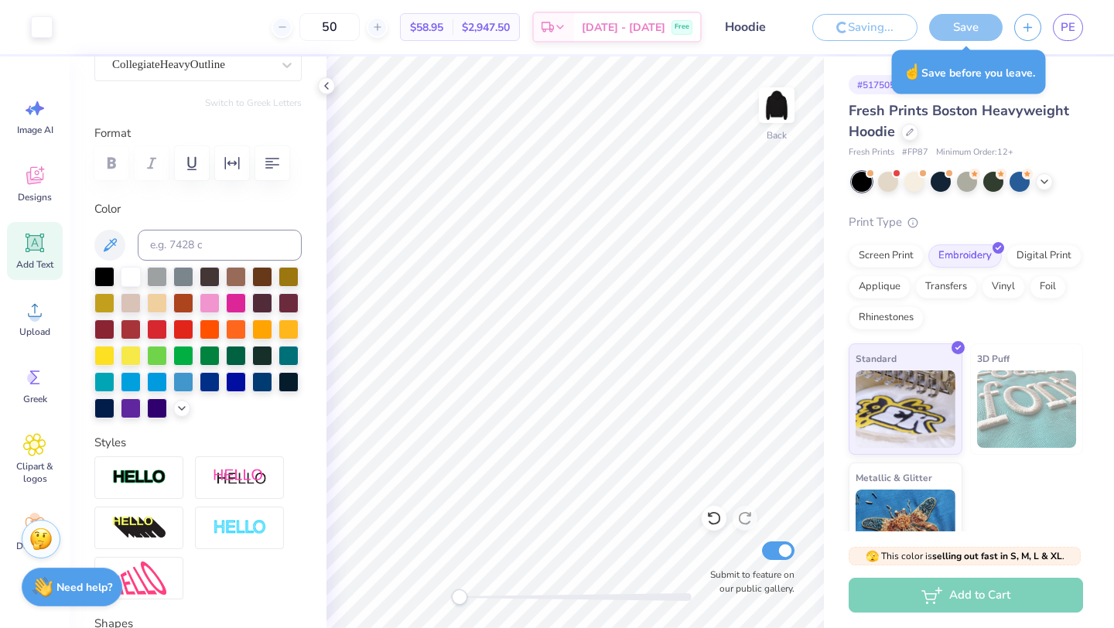
click at [974, 22] on div "Save" at bounding box center [967, 27] width 74 height 27
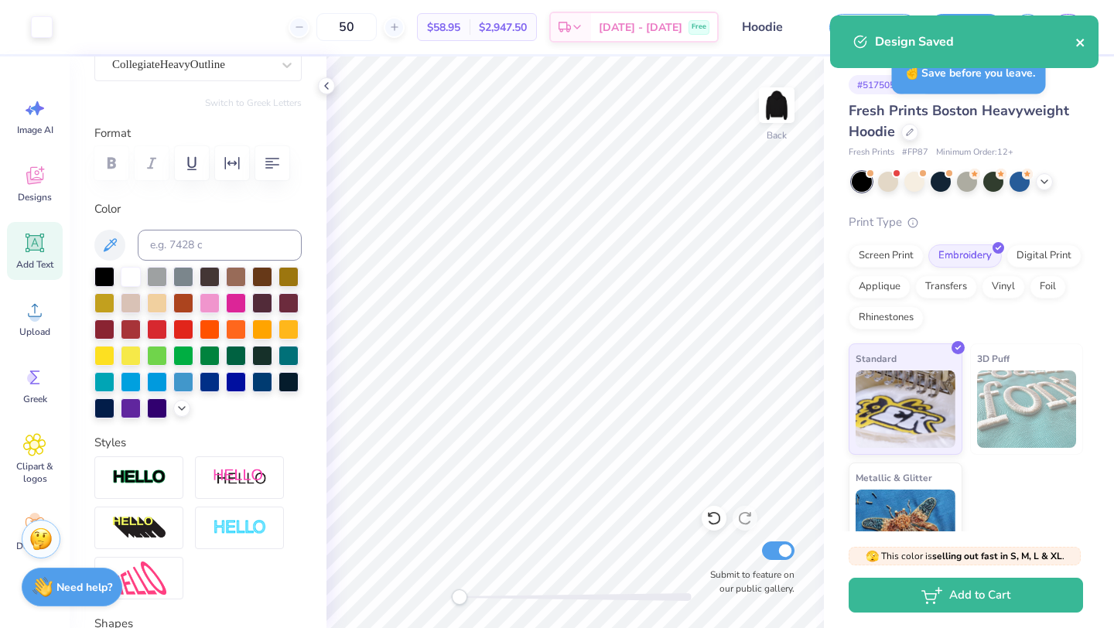
click at [1085, 44] on icon "close" at bounding box center [1081, 42] width 11 height 12
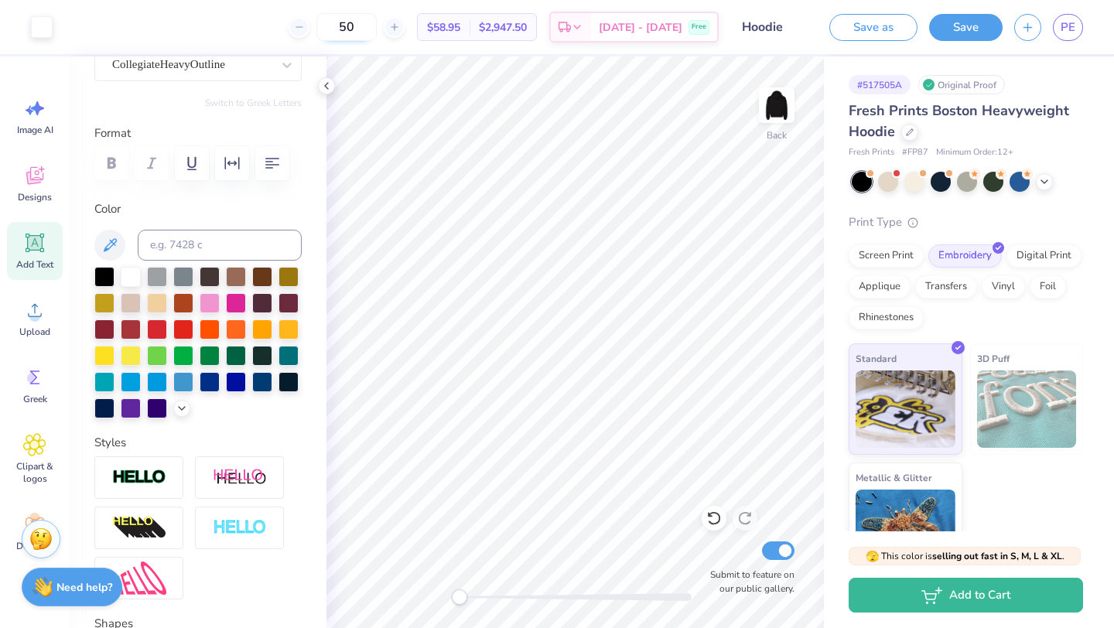
click at [377, 34] on input "50" at bounding box center [347, 27] width 60 height 28
type input "5"
click at [377, 27] on input "100" at bounding box center [347, 27] width 60 height 28
type input "1"
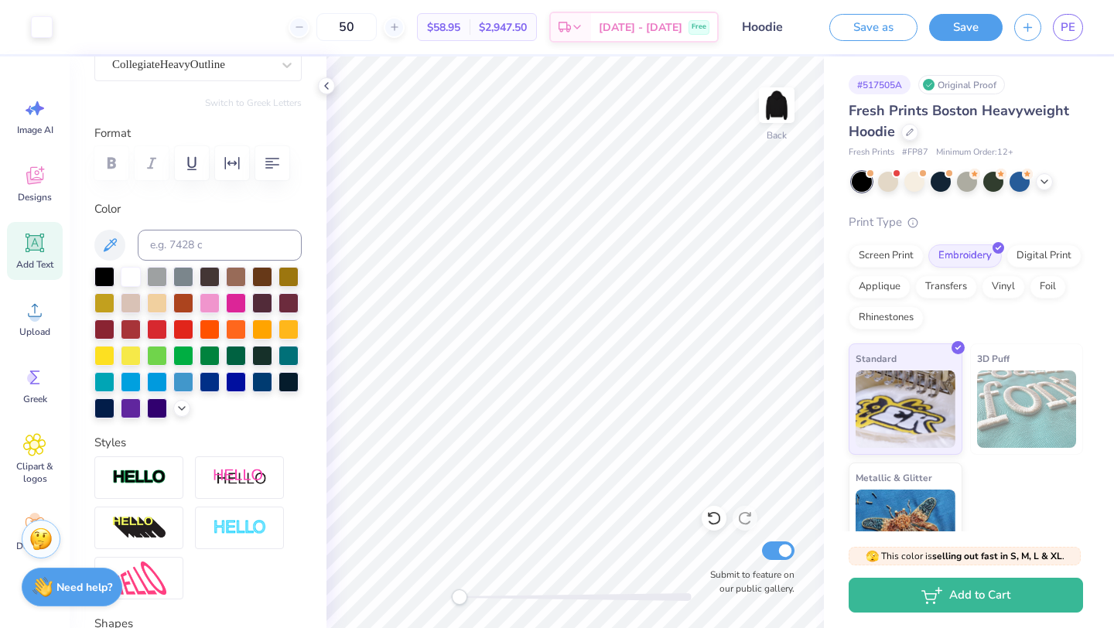
scroll to position [43, 0]
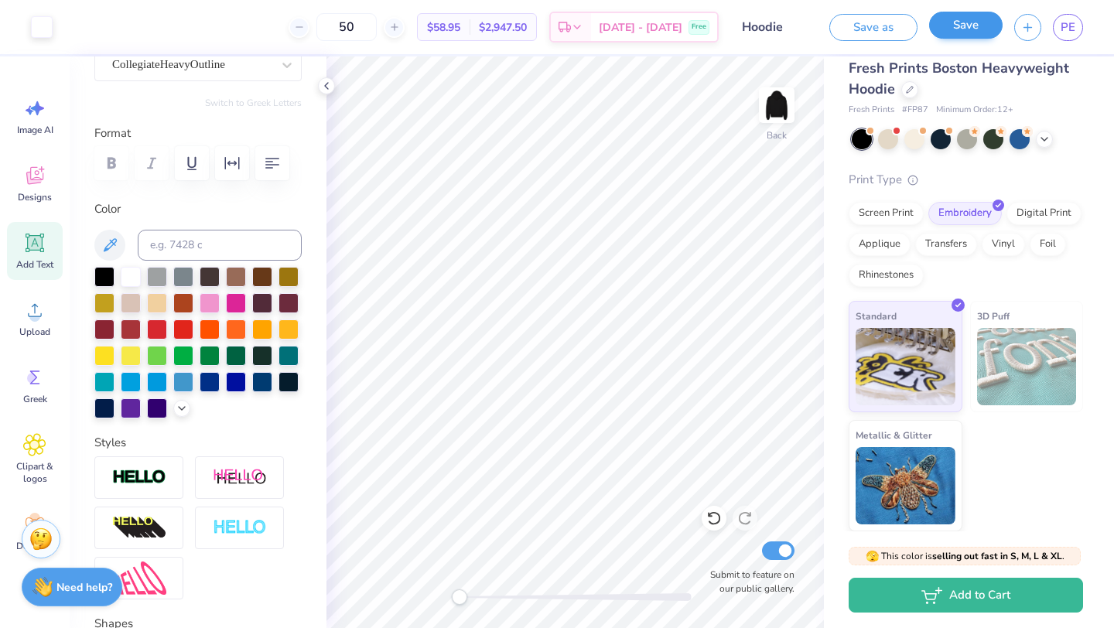
type input "50"
click at [962, 29] on button "Save" at bounding box center [967, 25] width 74 height 27
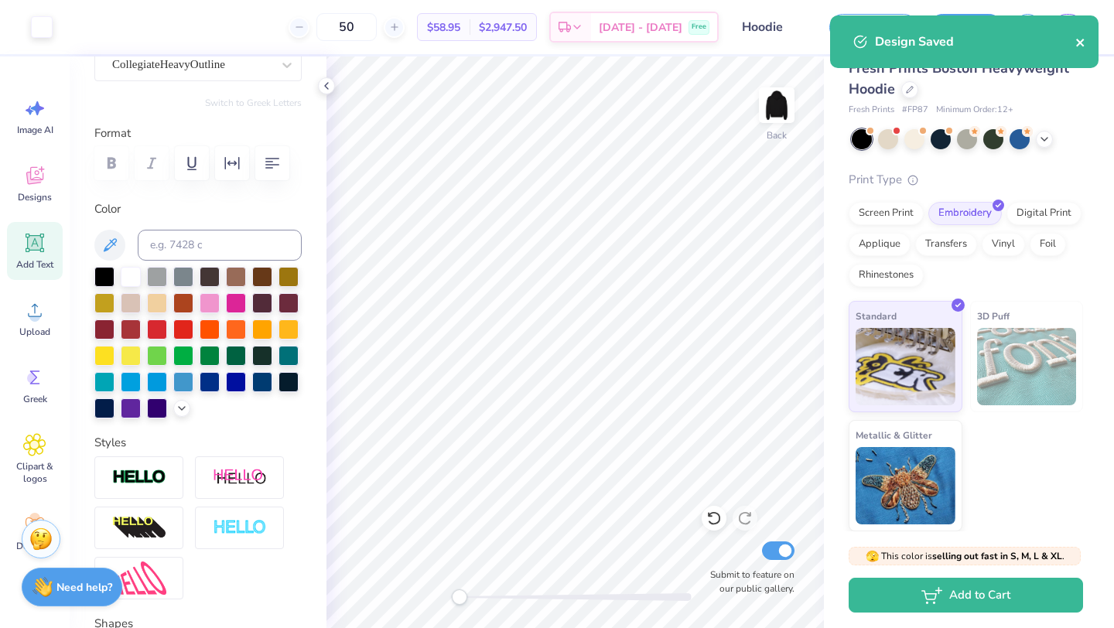
click at [1082, 41] on icon "close" at bounding box center [1081, 43] width 8 height 8
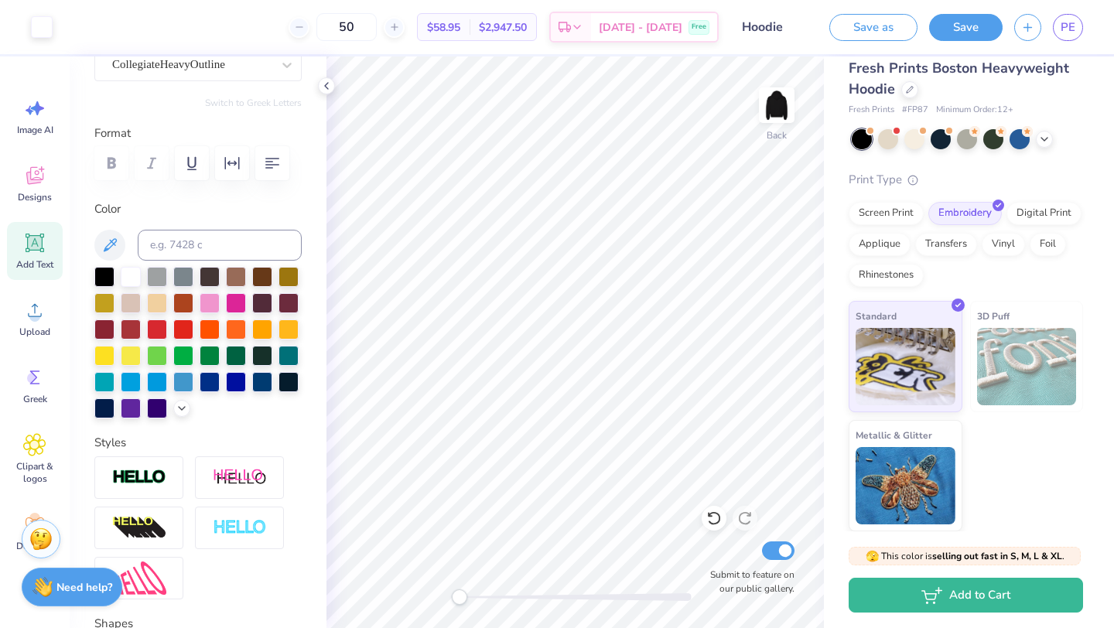
click at [1077, 26] on div "Design Saved" at bounding box center [964, 47] width 275 height 70
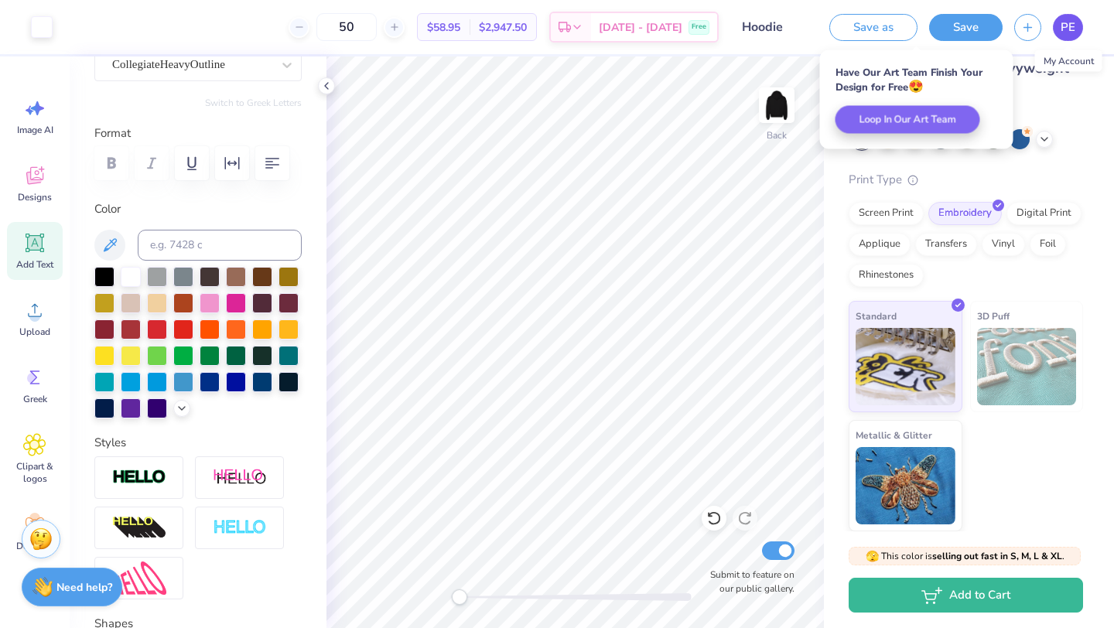
click at [1065, 27] on span "PE" at bounding box center [1068, 28] width 15 height 18
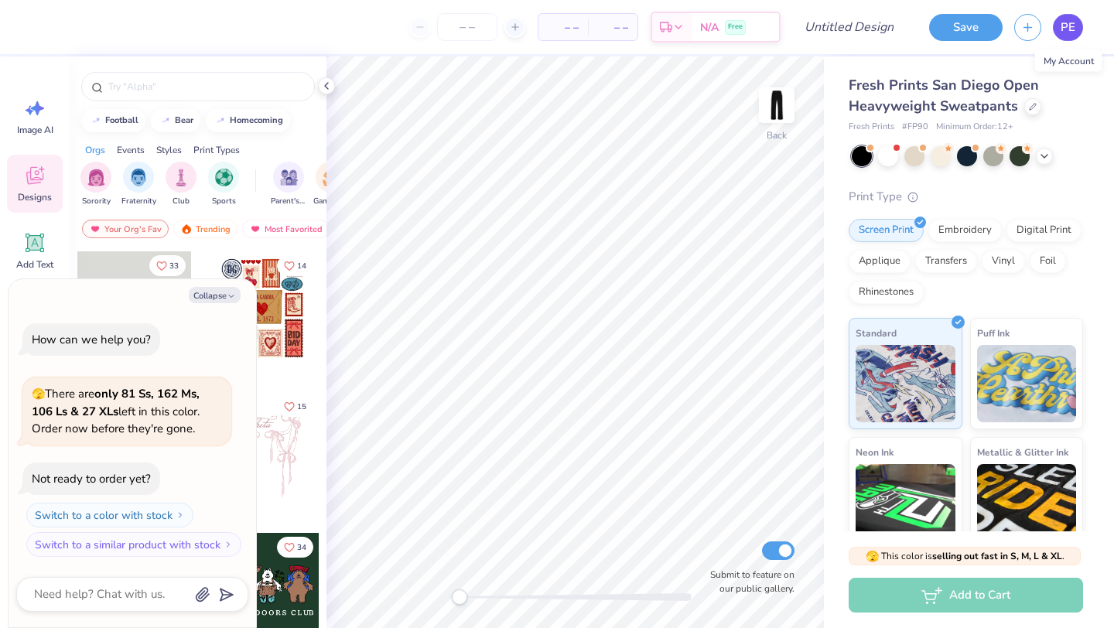
click at [1073, 31] on span "PE" at bounding box center [1068, 28] width 15 height 18
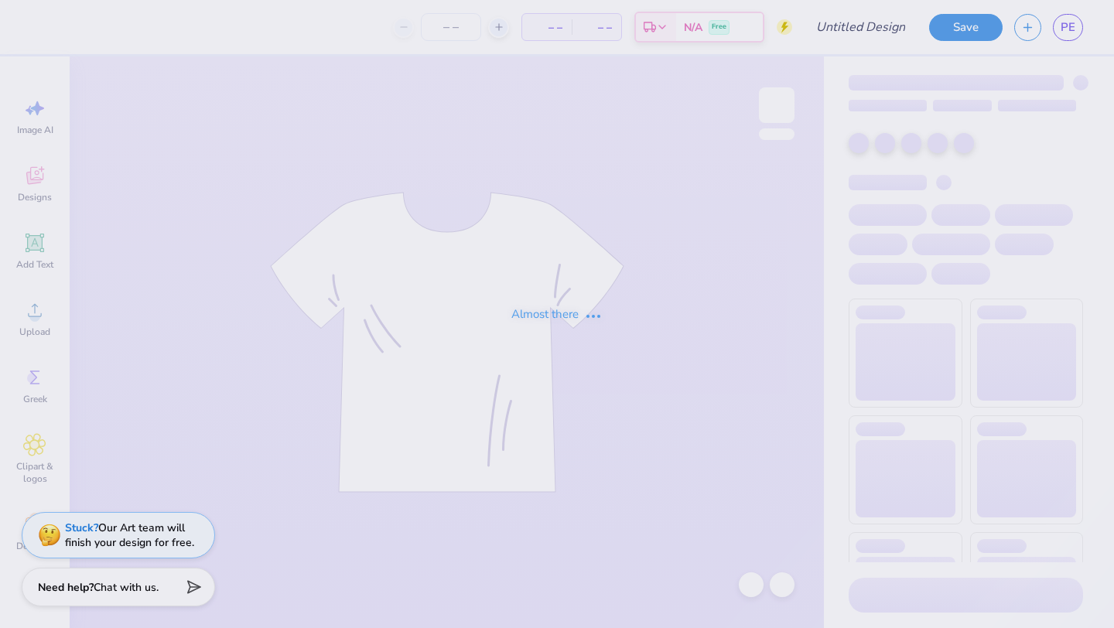
type input "Sweats"
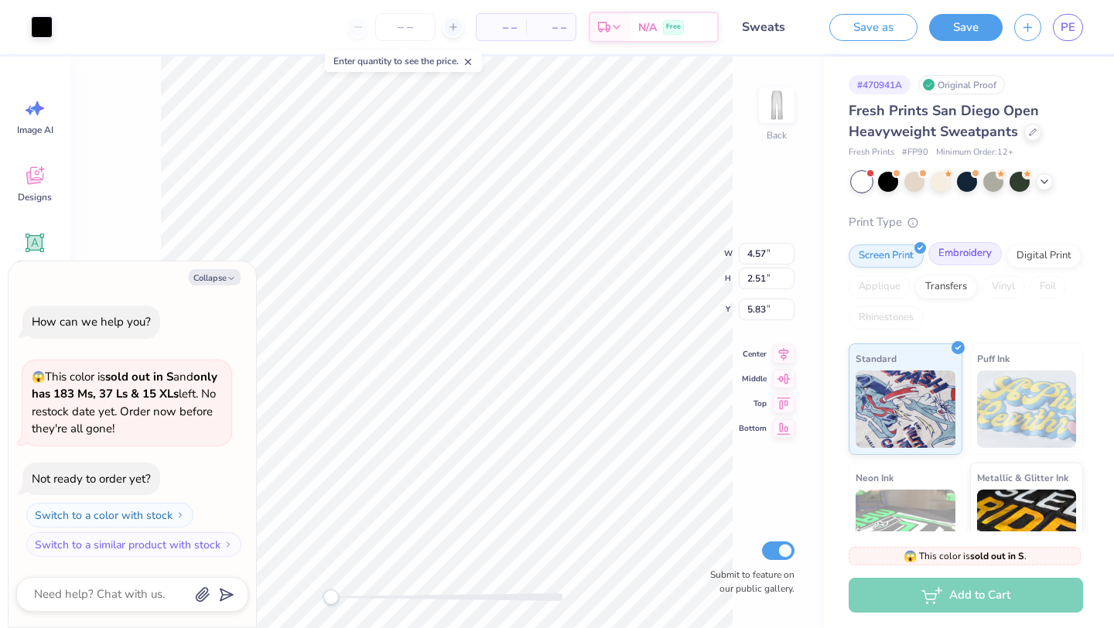
click at [973, 259] on div "Embroidery" at bounding box center [966, 253] width 74 height 23
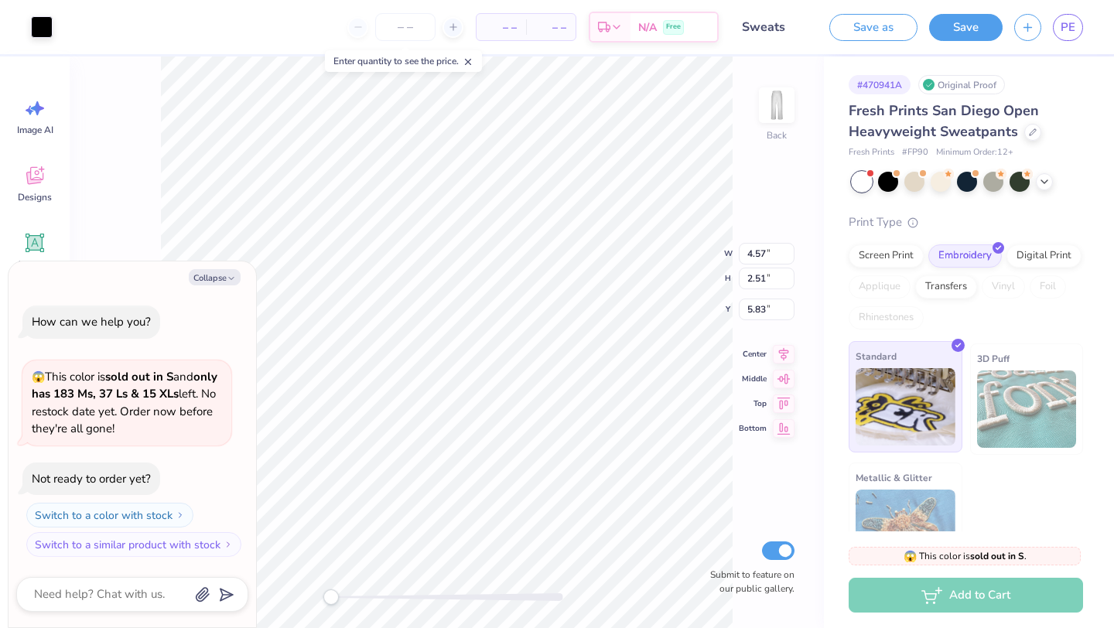
click at [914, 411] on img at bounding box center [906, 406] width 100 height 77
click at [884, 175] on div at bounding box center [888, 180] width 20 height 20
type textarea "x"
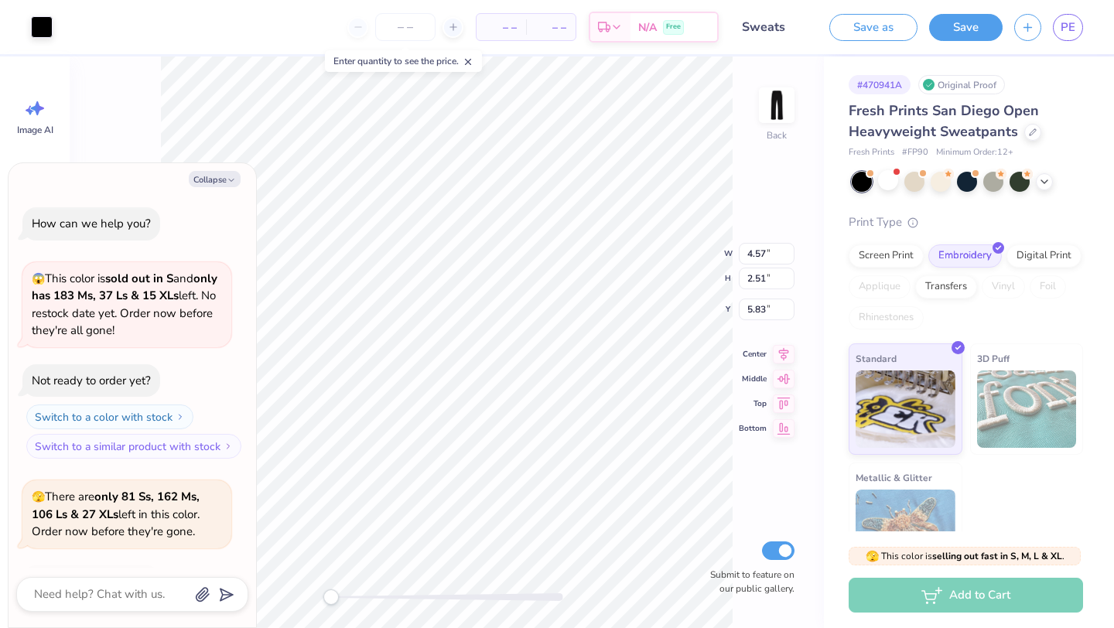
scroll to position [103, 0]
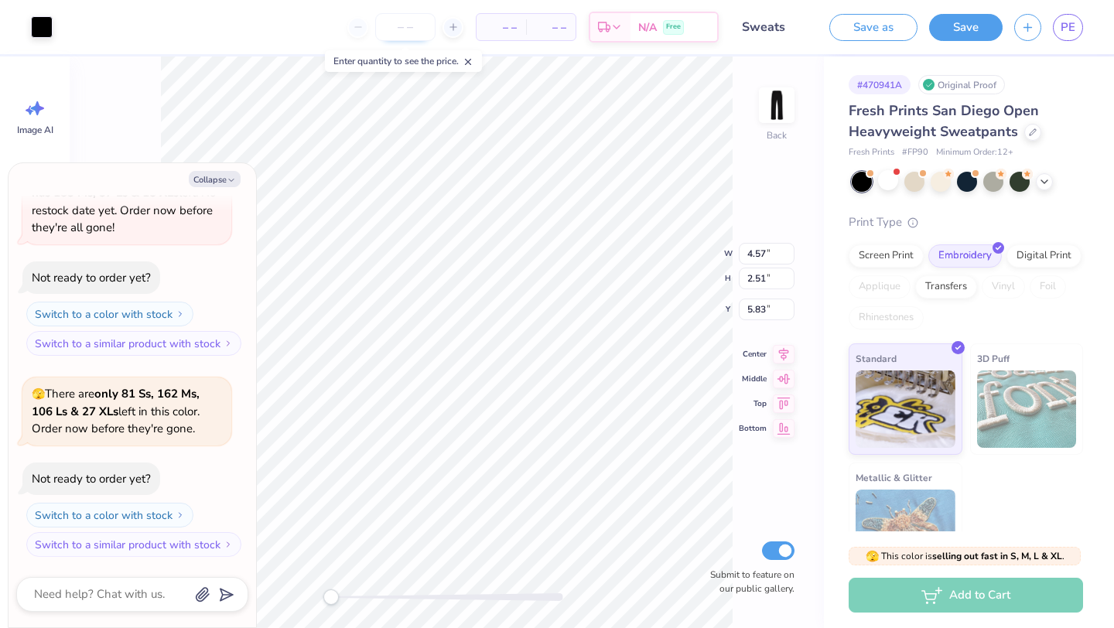
click at [414, 29] on input "number" at bounding box center [405, 27] width 60 height 28
type input "50"
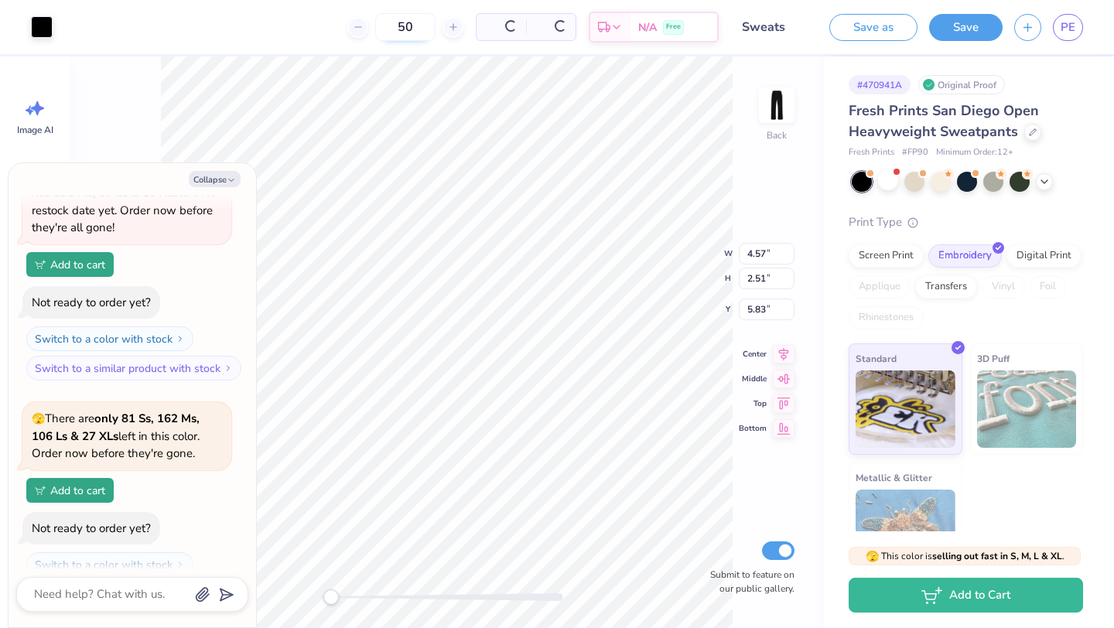
type textarea "x"
type input "5"
type textarea "x"
type input "1"
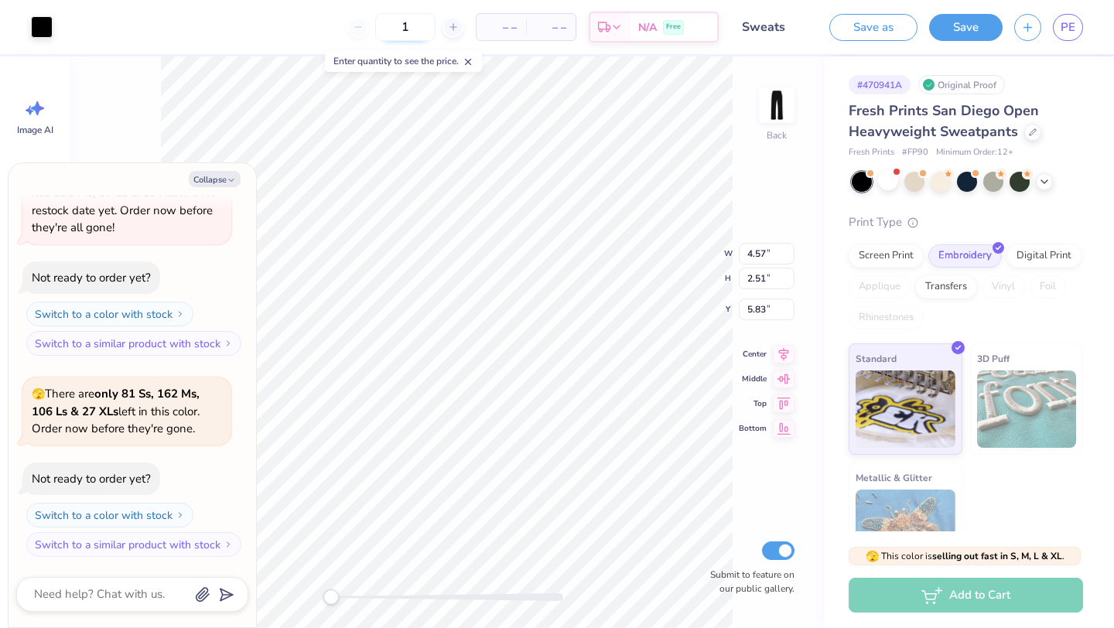
type textarea "x"
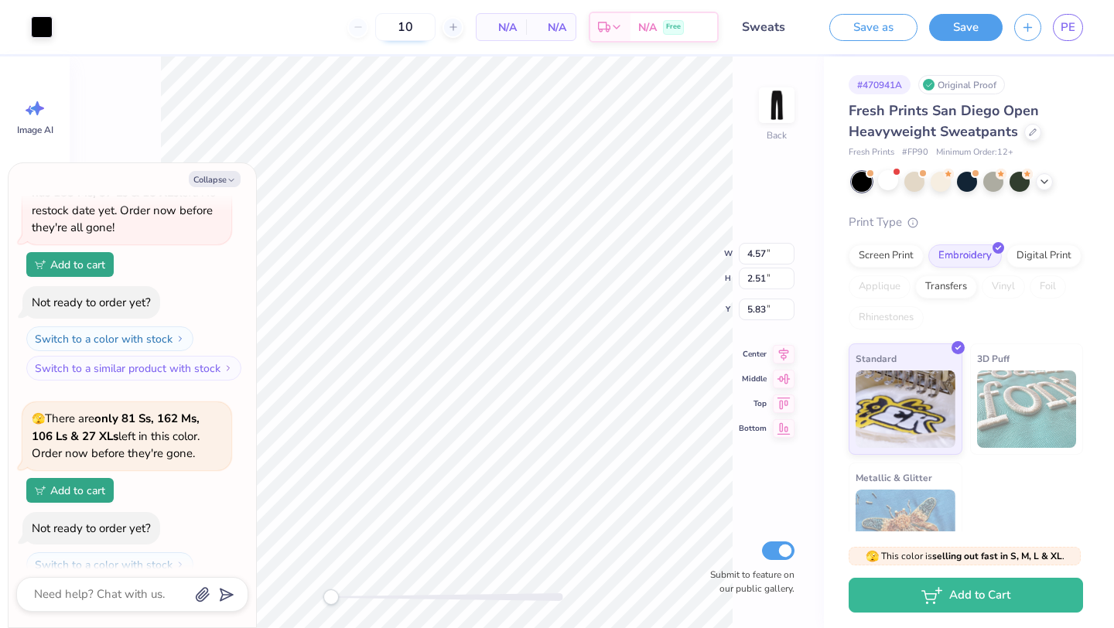
type input "100"
type textarea "x"
type input "15"
type textarea "x"
type input "150"
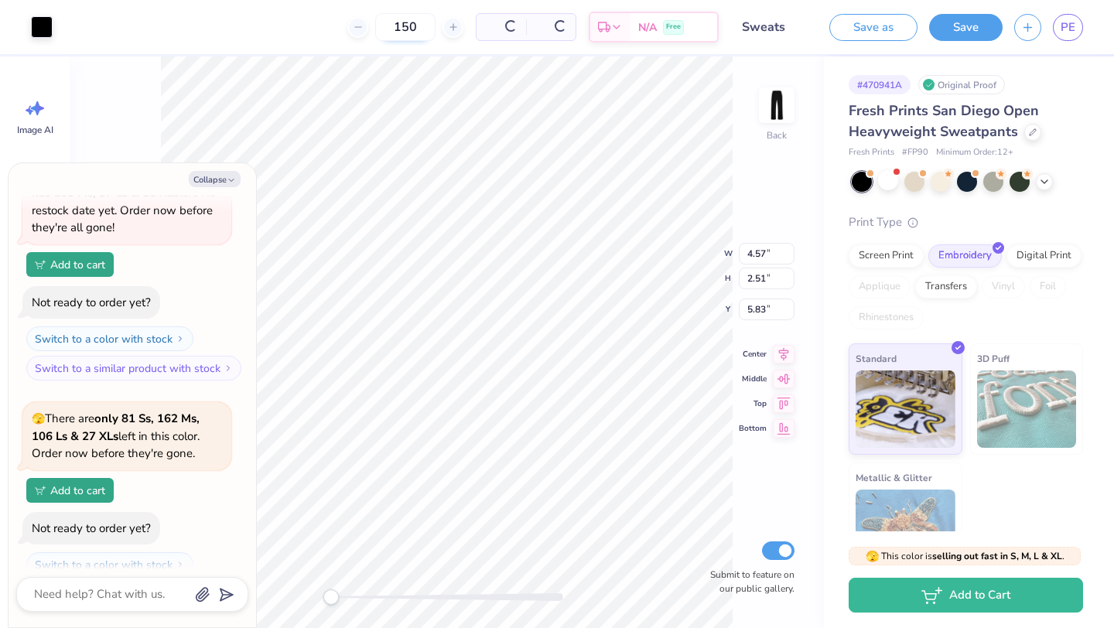
type textarea "x"
type input "150"
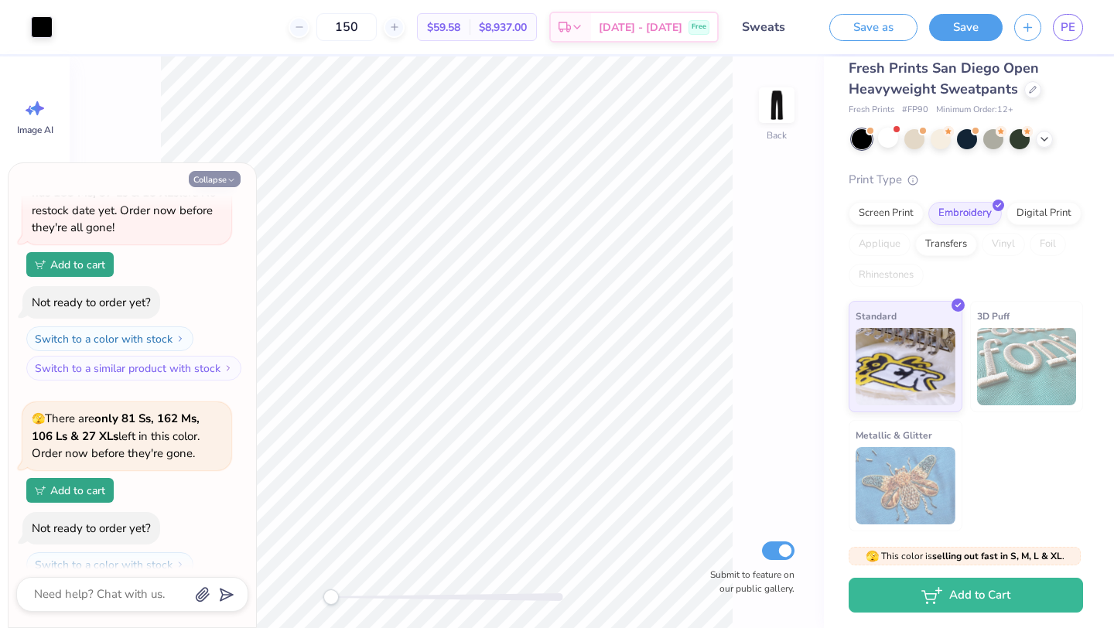
click at [234, 173] on button "Collapse" at bounding box center [215, 179] width 52 height 16
type textarea "x"
